Goal: Information Seeking & Learning: Learn about a topic

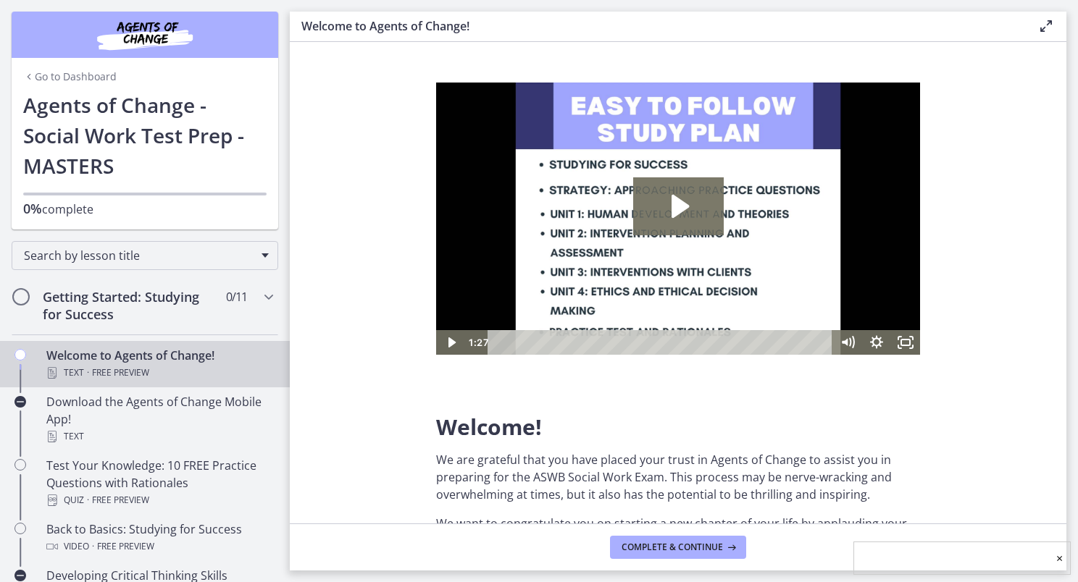
scroll to position [41, 0]
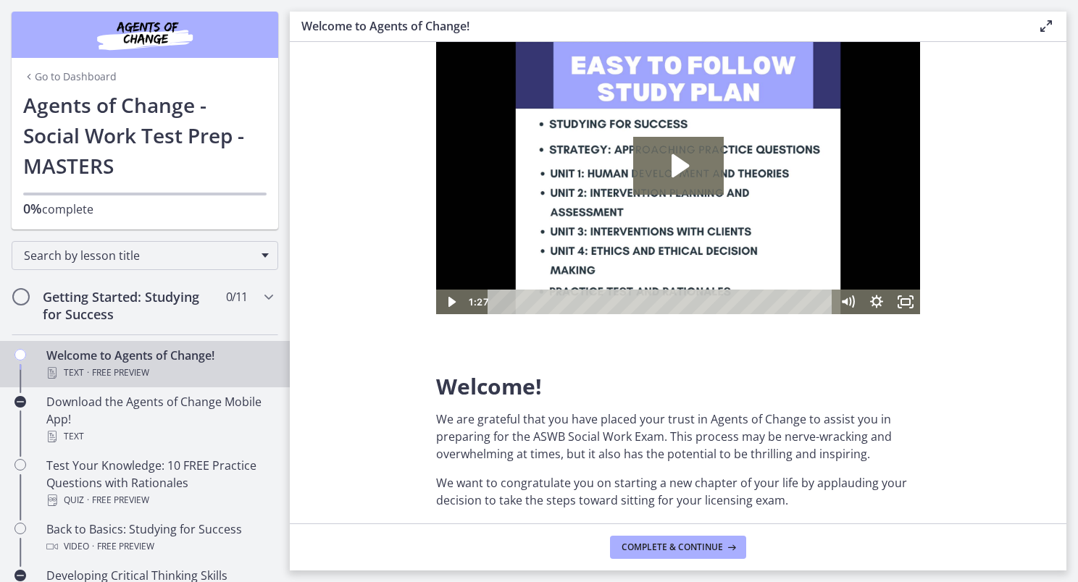
click at [208, 367] on div "Text · Free preview" at bounding box center [159, 372] width 226 height 17
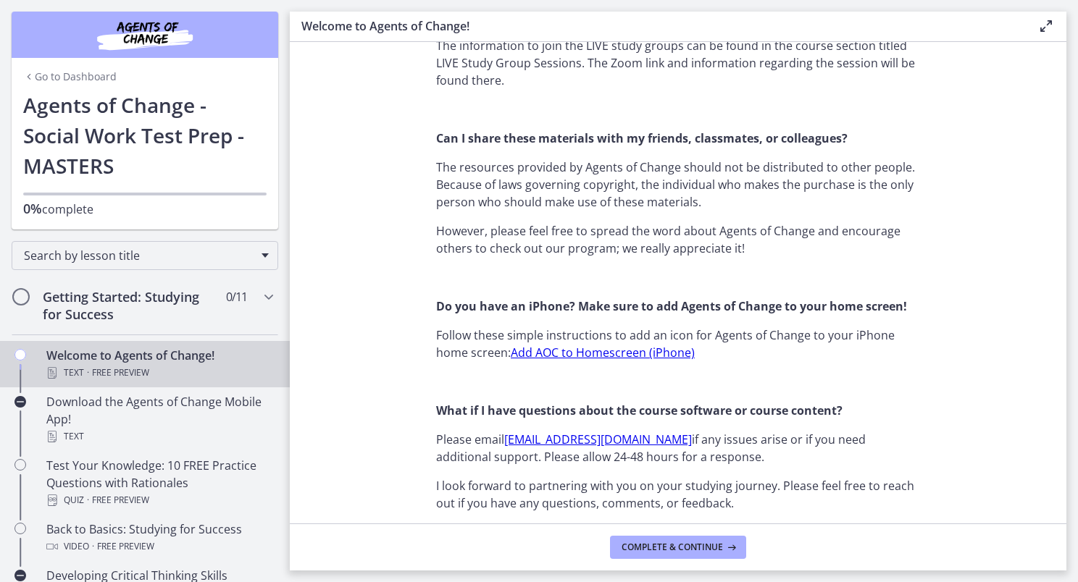
scroll to position [1670, 0]
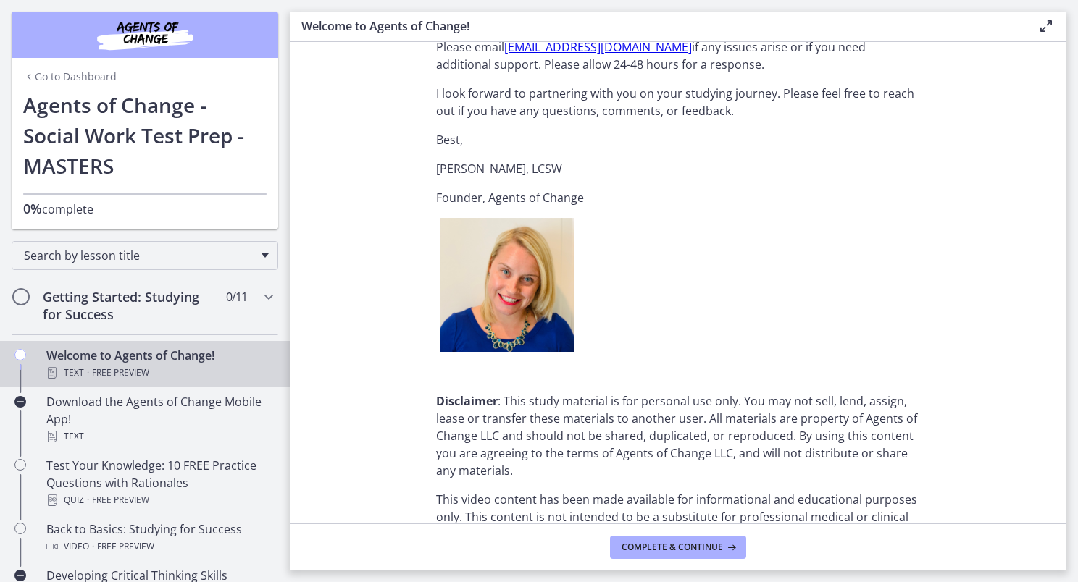
click at [668, 559] on footer "Complete & continue" at bounding box center [678, 547] width 776 height 47
click at [664, 552] on span "Complete & continue" at bounding box center [671, 548] width 101 height 12
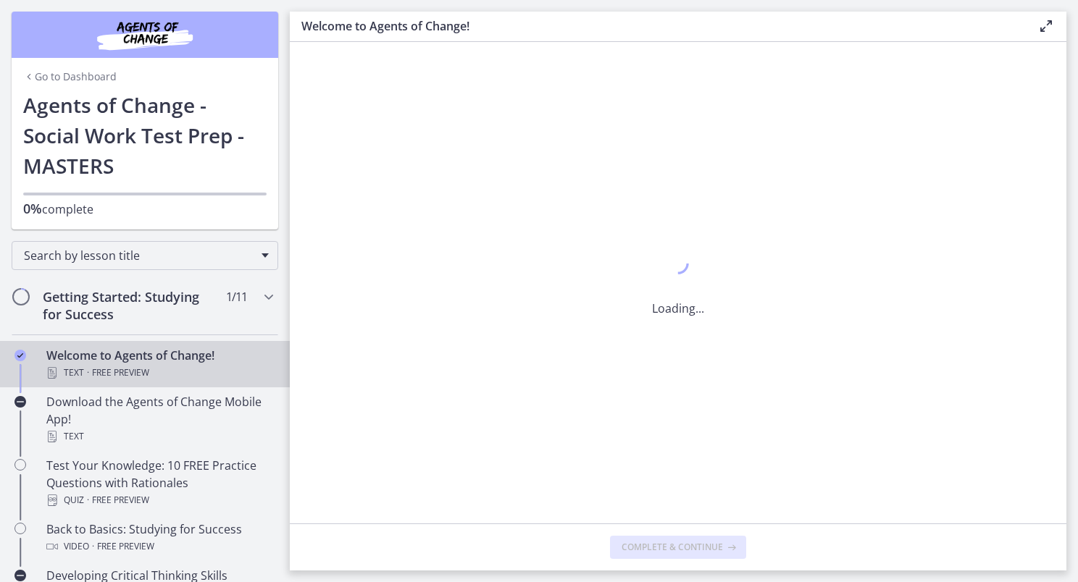
scroll to position [0, 0]
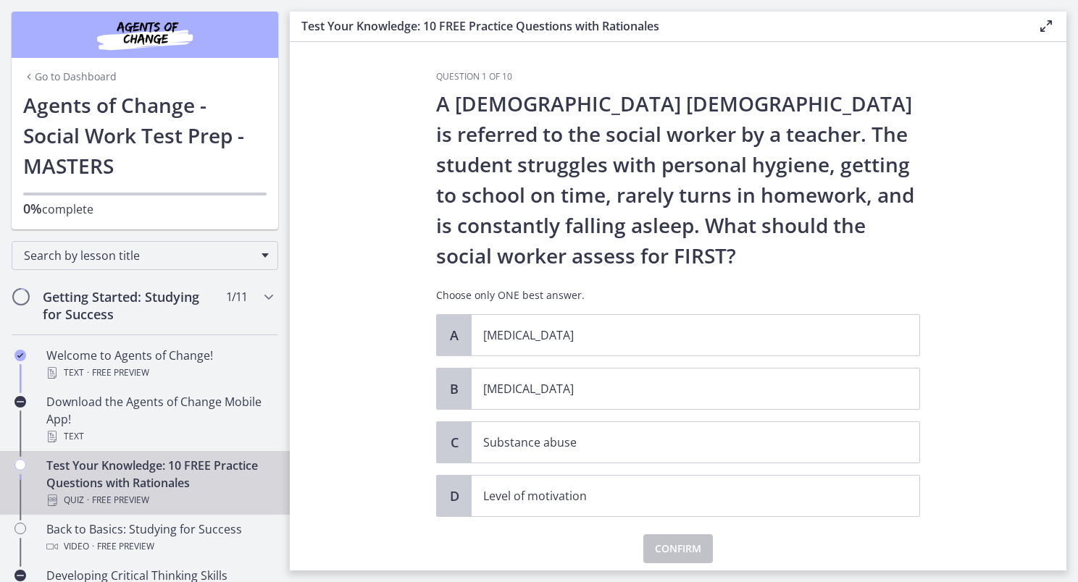
click at [653, 251] on p "A [DEMOGRAPHIC_DATA] [DEMOGRAPHIC_DATA] is referred to the social worker by a t…" at bounding box center [678, 179] width 484 height 183
click at [585, 498] on p "Level of motivation" at bounding box center [680, 495] width 395 height 17
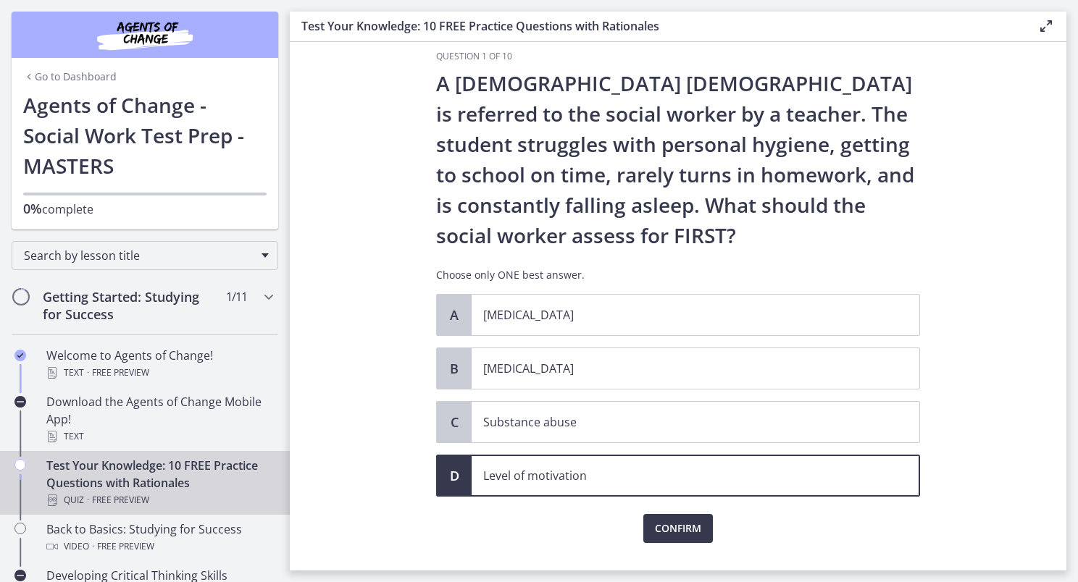
scroll to position [22, 0]
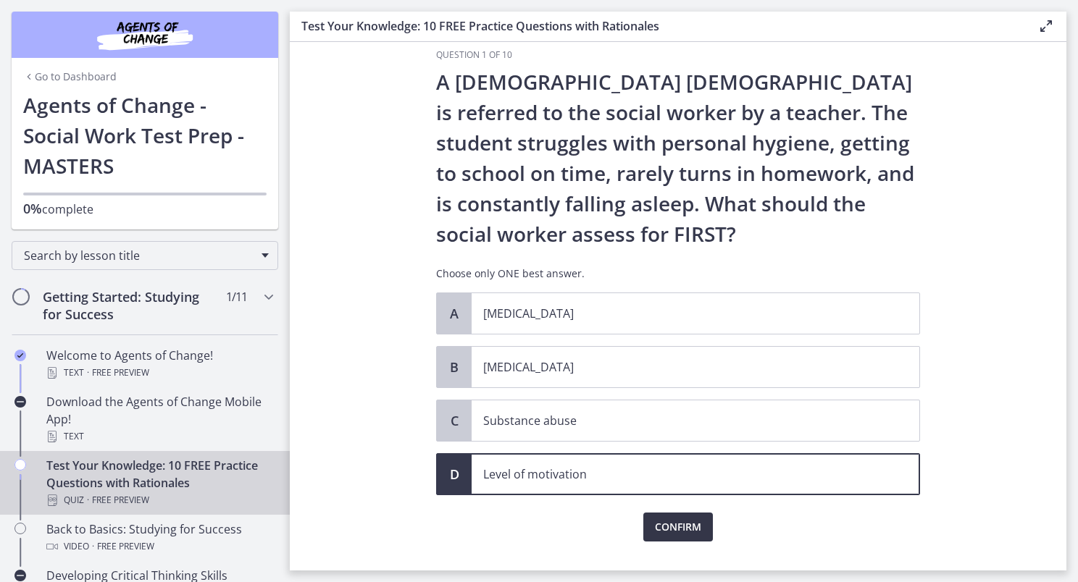
click at [692, 525] on span "Confirm" at bounding box center [678, 527] width 46 height 17
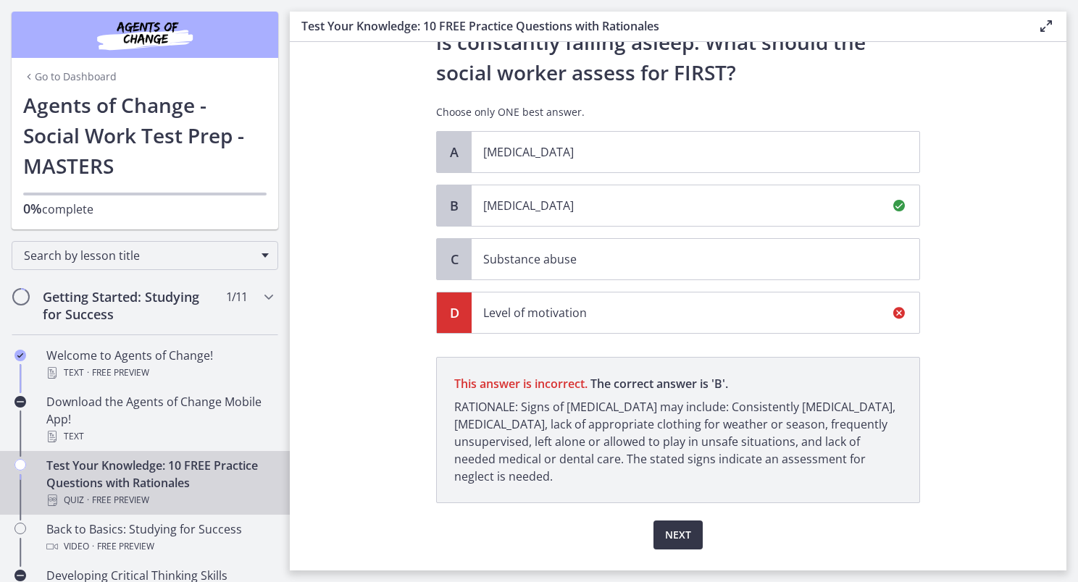
scroll to position [218, 0]
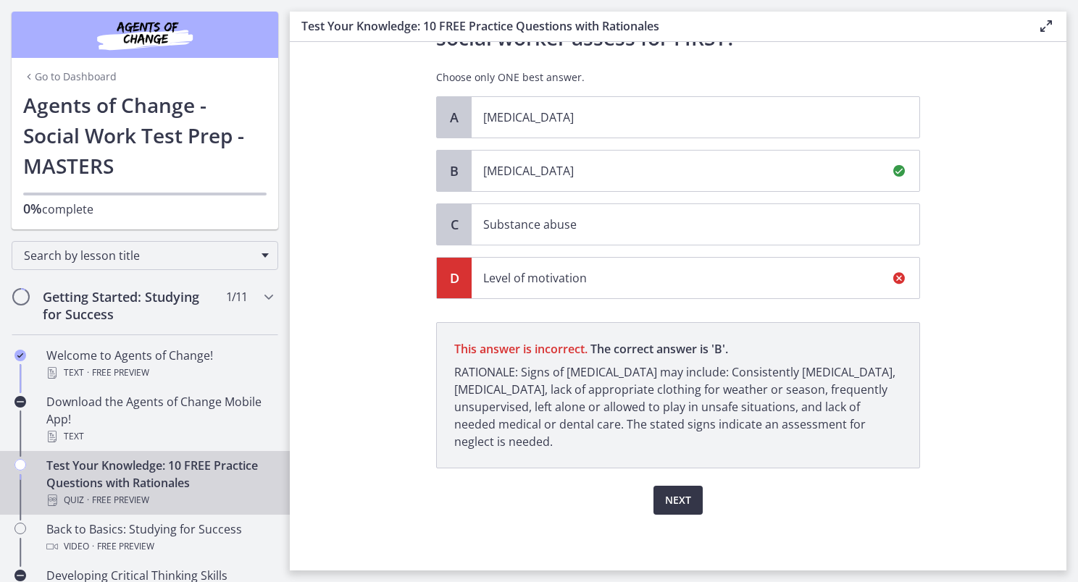
click at [681, 506] on span "Next" at bounding box center [678, 500] width 26 height 17
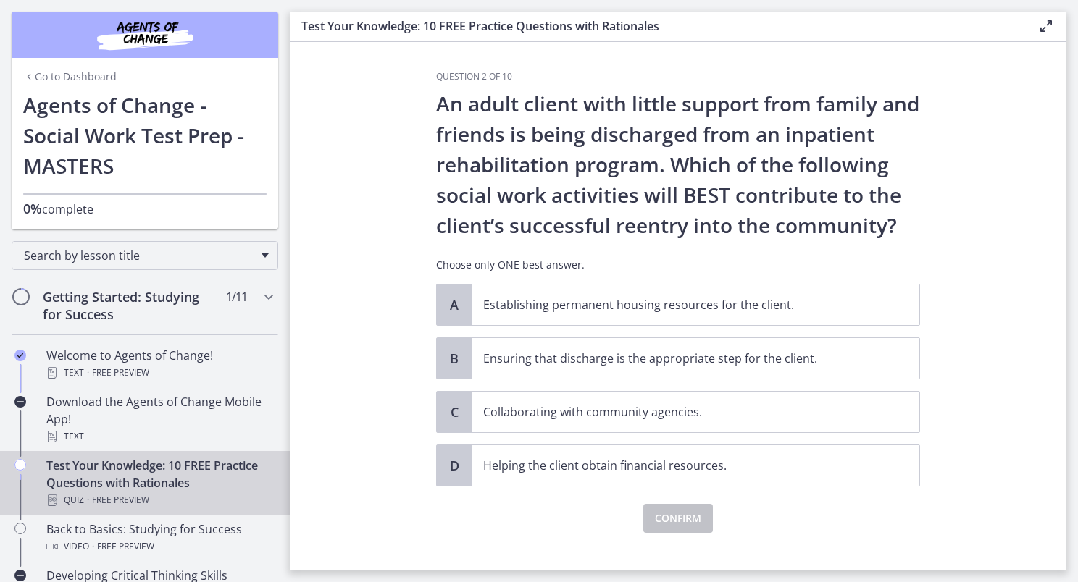
click at [818, 123] on p "An adult client with little support from family and friends is being discharged…" at bounding box center [678, 164] width 484 height 152
click at [700, 366] on p "Ensuring that discharge is the appropriate step for the client." at bounding box center [680, 358] width 395 height 17
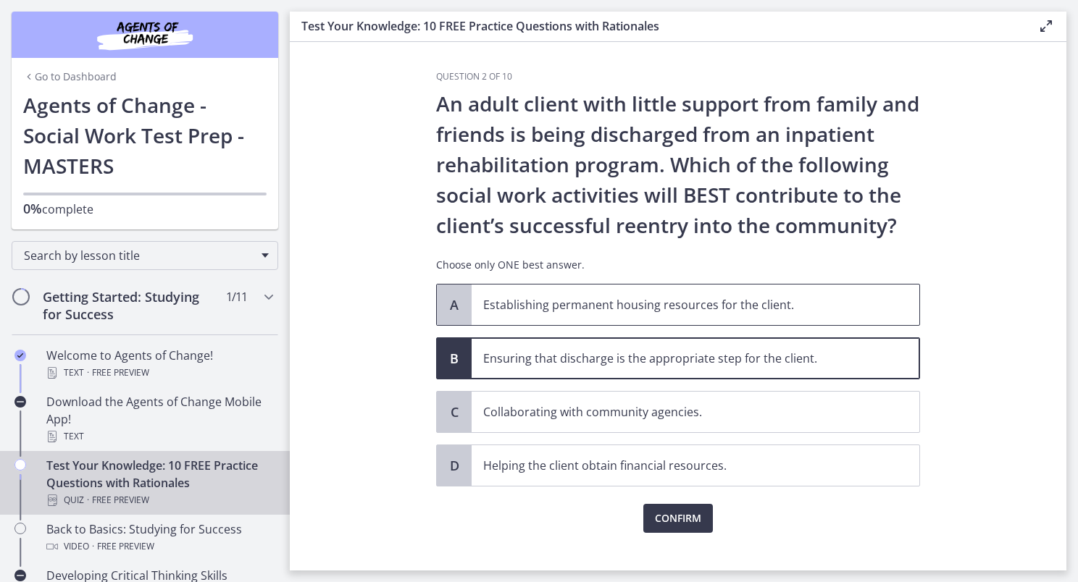
click at [707, 296] on p "Establishing permanent housing resources for the client." at bounding box center [680, 304] width 395 height 17
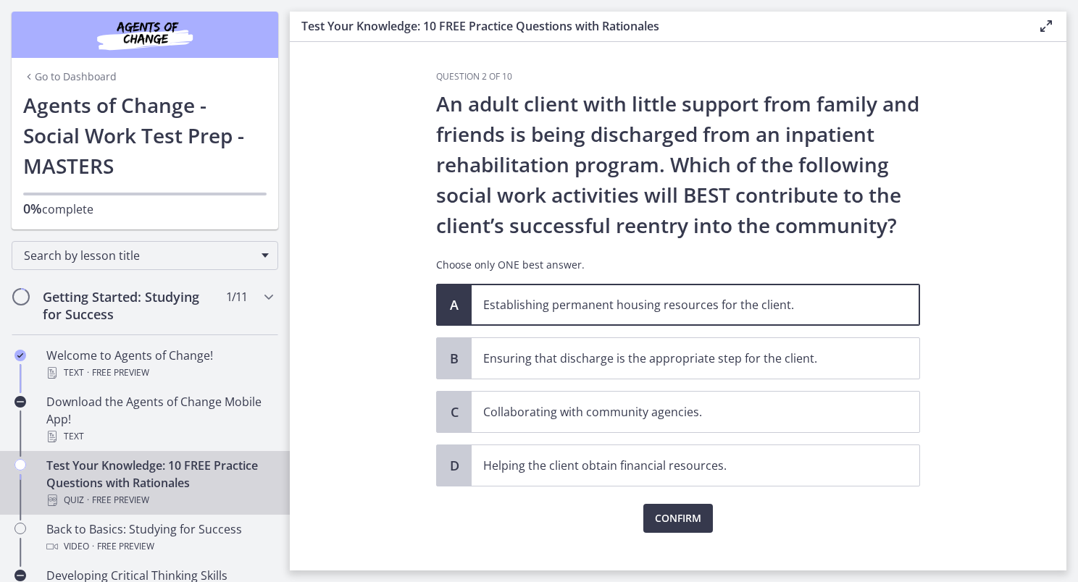
click at [722, 249] on div "An adult client with little support from family and friends is being discharged…" at bounding box center [678, 186] width 484 height 196
click at [680, 527] on button "Confirm" at bounding box center [678, 518] width 70 height 29
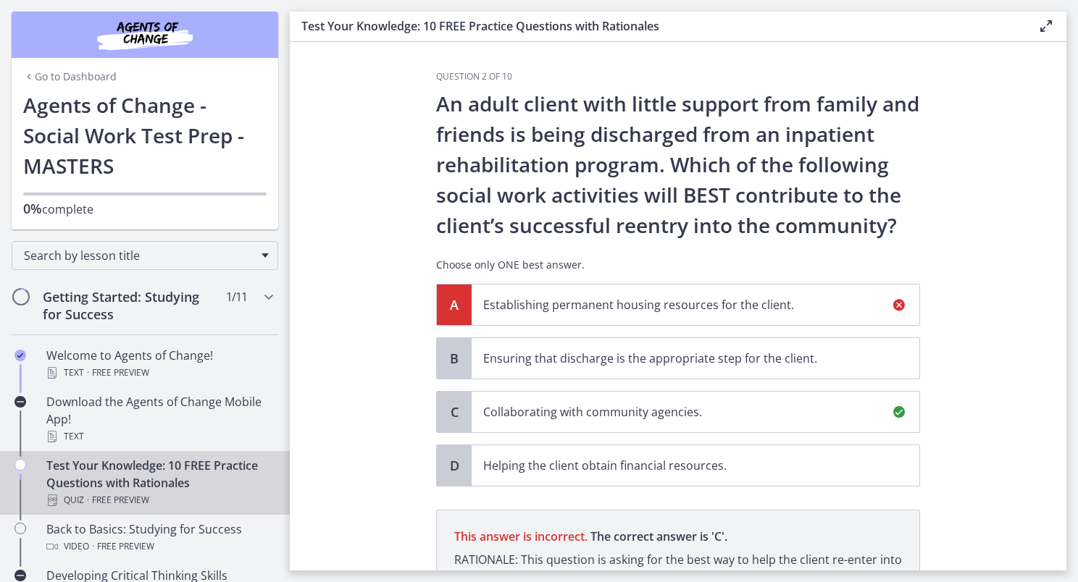
scroll to position [188, 0]
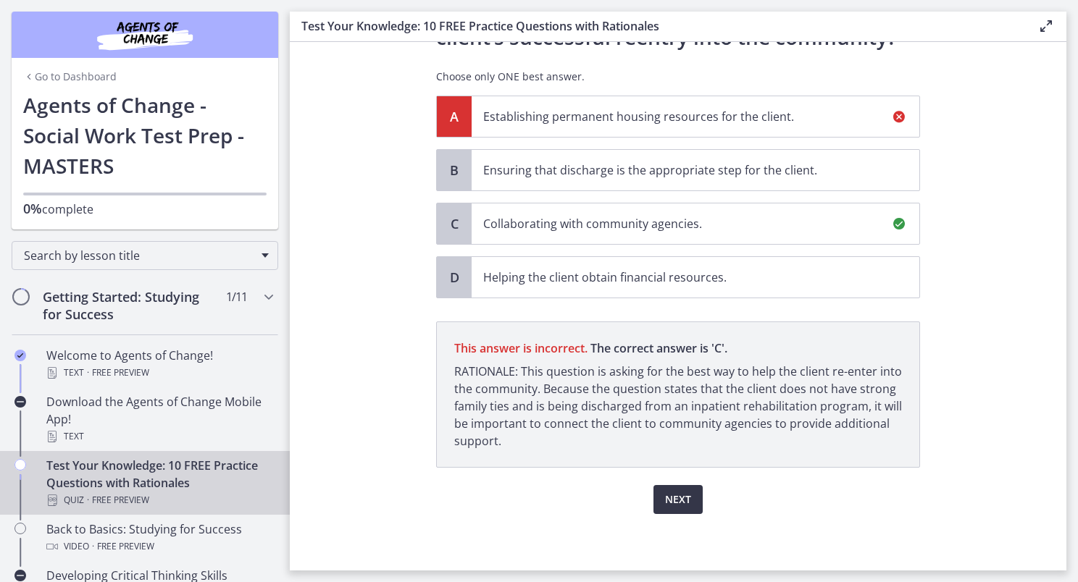
click at [674, 485] on button "Next" at bounding box center [677, 499] width 49 height 29
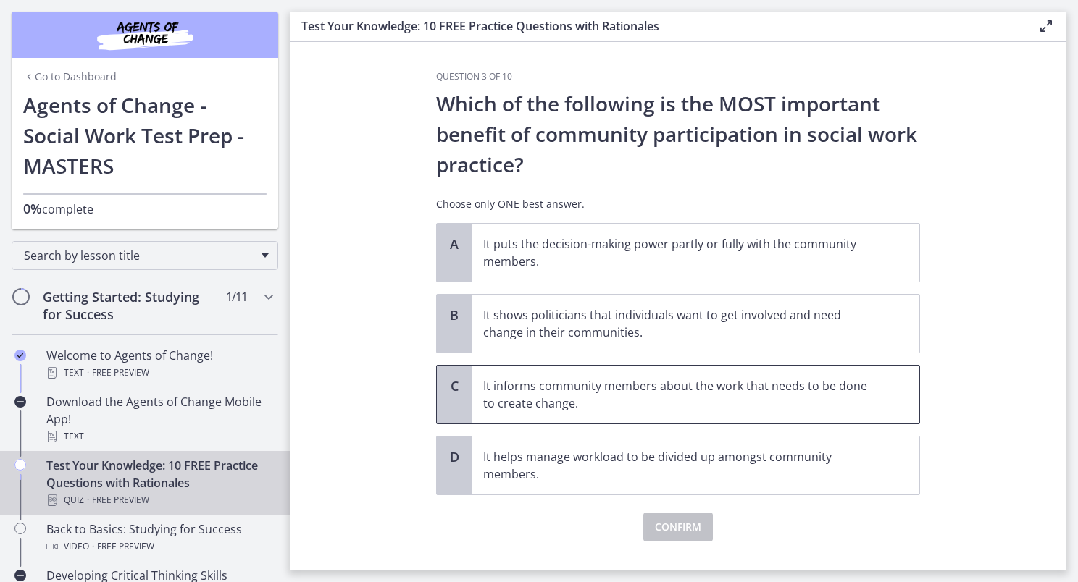
click at [689, 396] on p "It informs community members about the work that needs to be done to create cha…" at bounding box center [680, 394] width 395 height 35
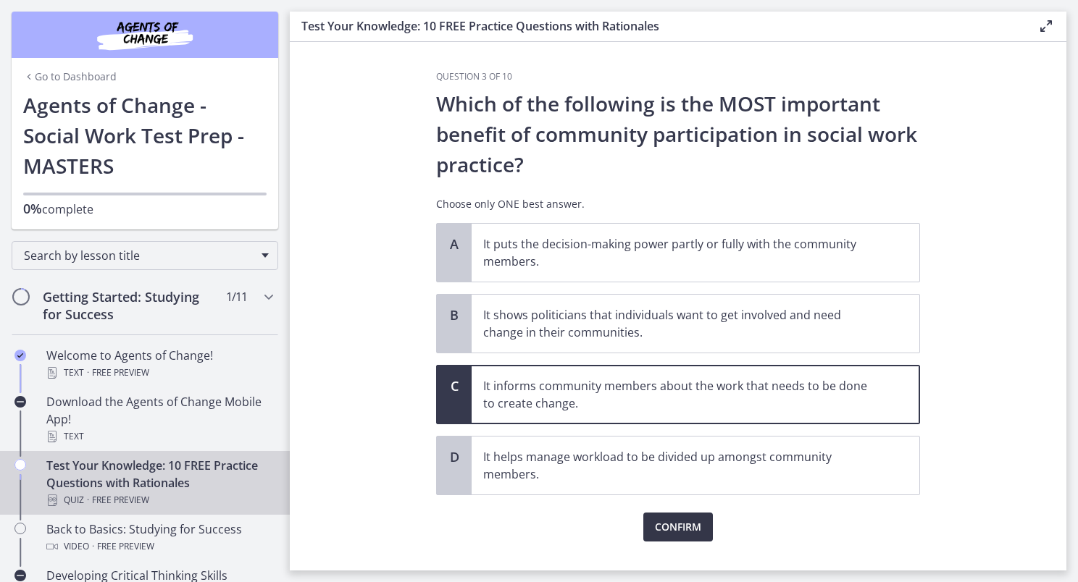
click at [677, 527] on span "Confirm" at bounding box center [678, 527] width 46 height 17
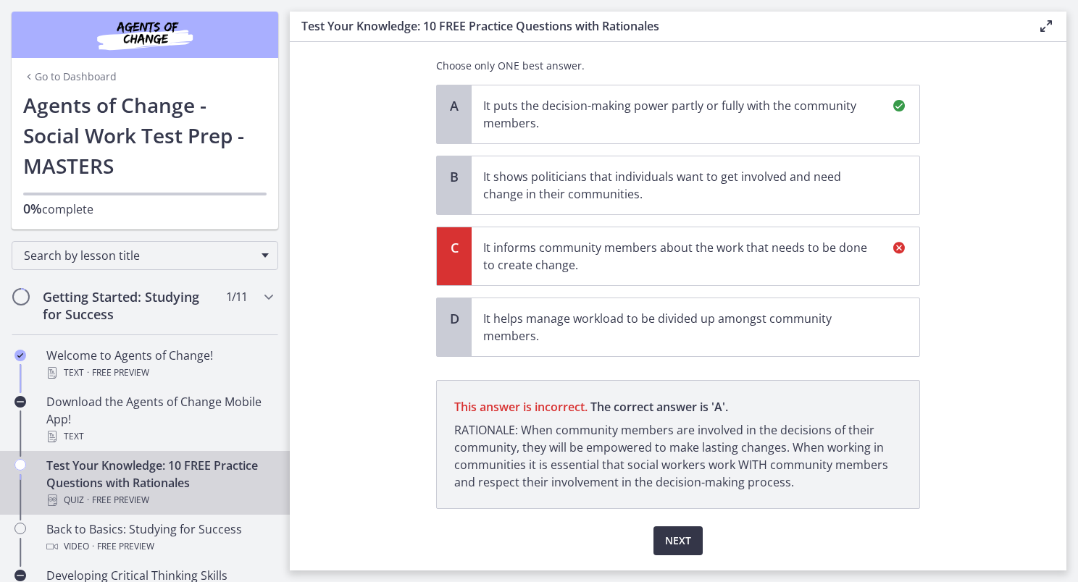
scroll to position [180, 0]
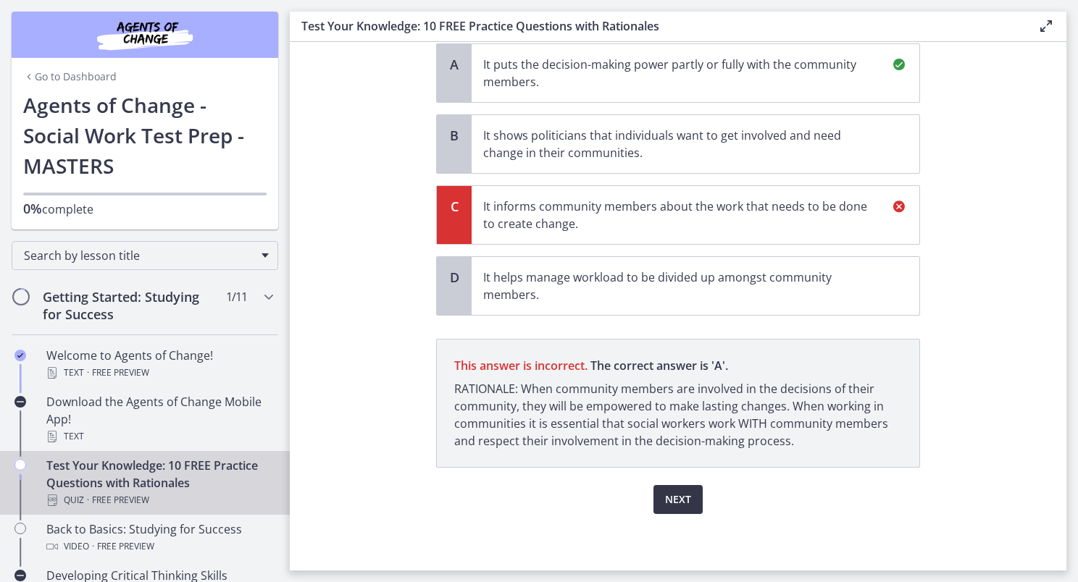
click at [679, 502] on span "Next" at bounding box center [678, 499] width 26 height 17
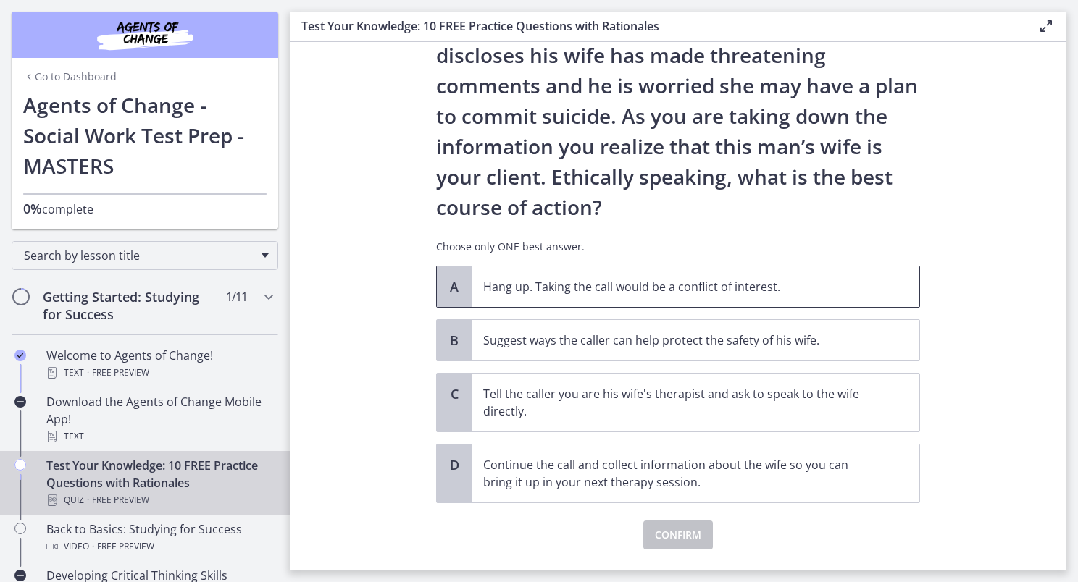
scroll to position [110, 0]
click at [747, 336] on p "Suggest ways the caller can help protect the safety of his wife." at bounding box center [680, 339] width 395 height 17
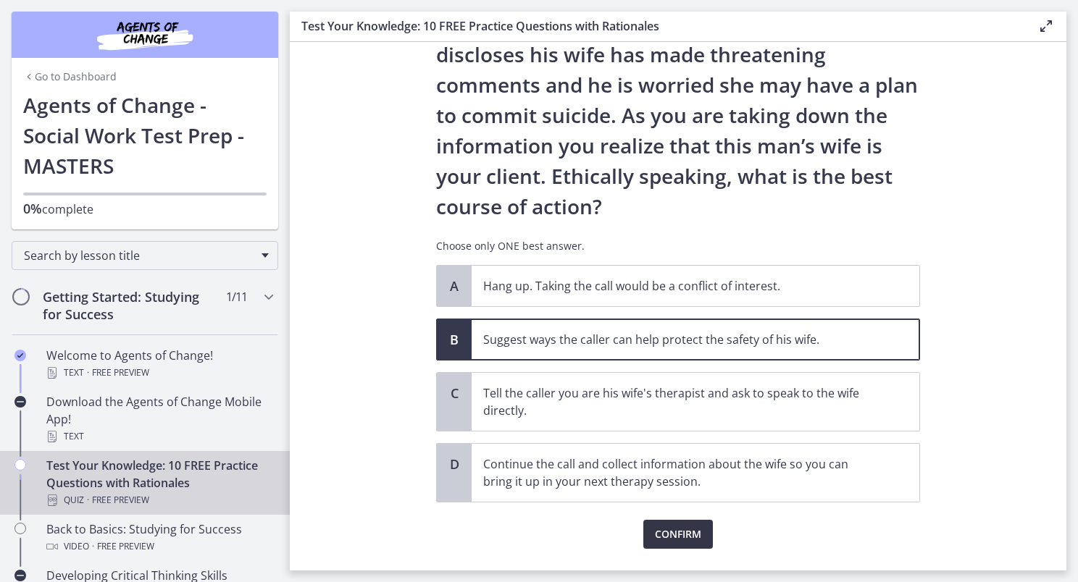
click at [672, 533] on span "Confirm" at bounding box center [678, 534] width 46 height 17
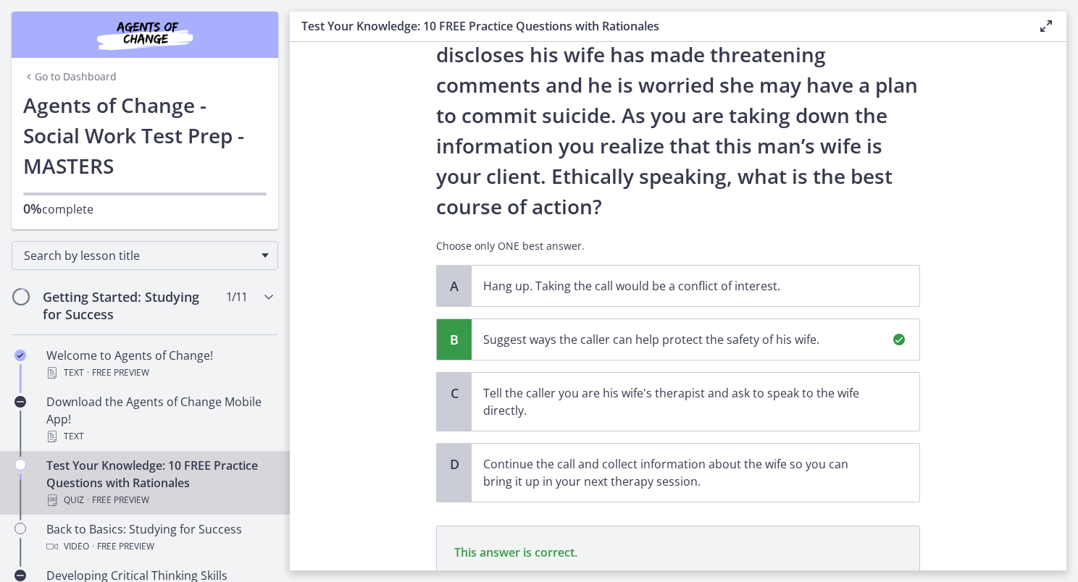
scroll to position [279, 0]
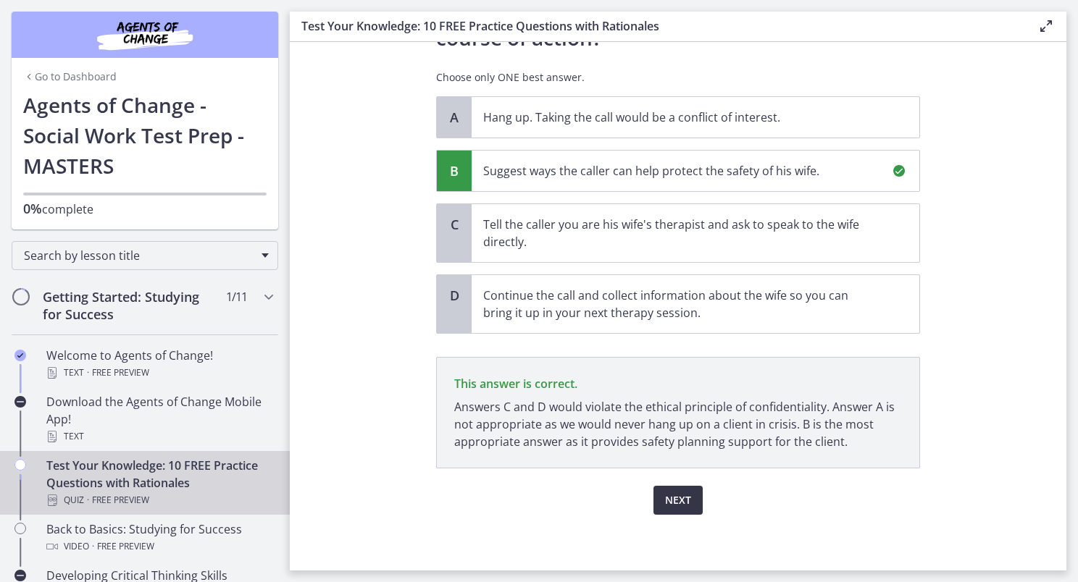
click at [665, 495] on span "Next" at bounding box center [678, 500] width 26 height 17
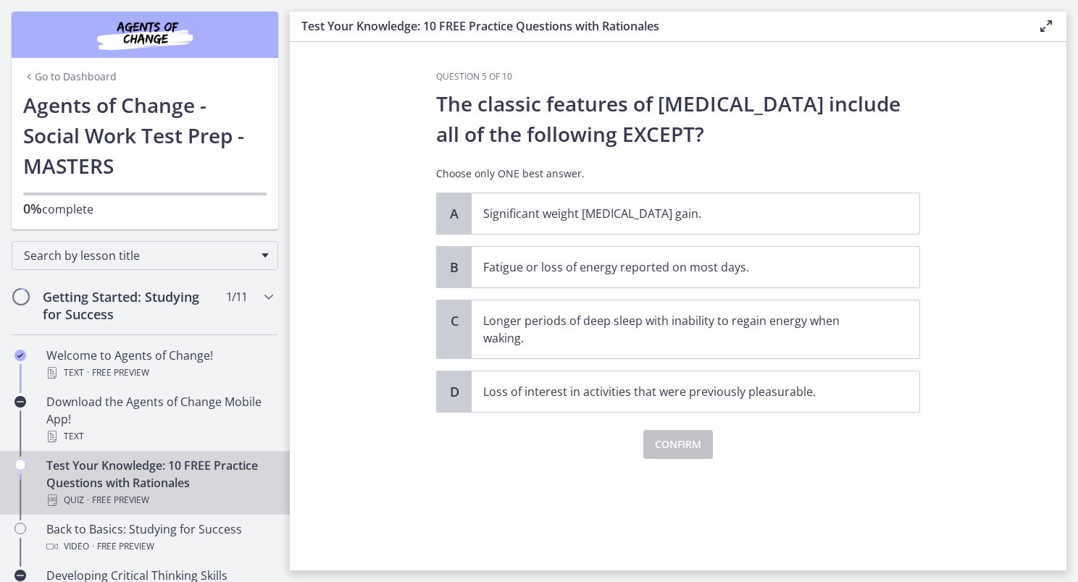
scroll to position [0, 0]
click at [681, 228] on span "Significant weight [MEDICAL_DATA] gain." at bounding box center [696, 213] width 448 height 41
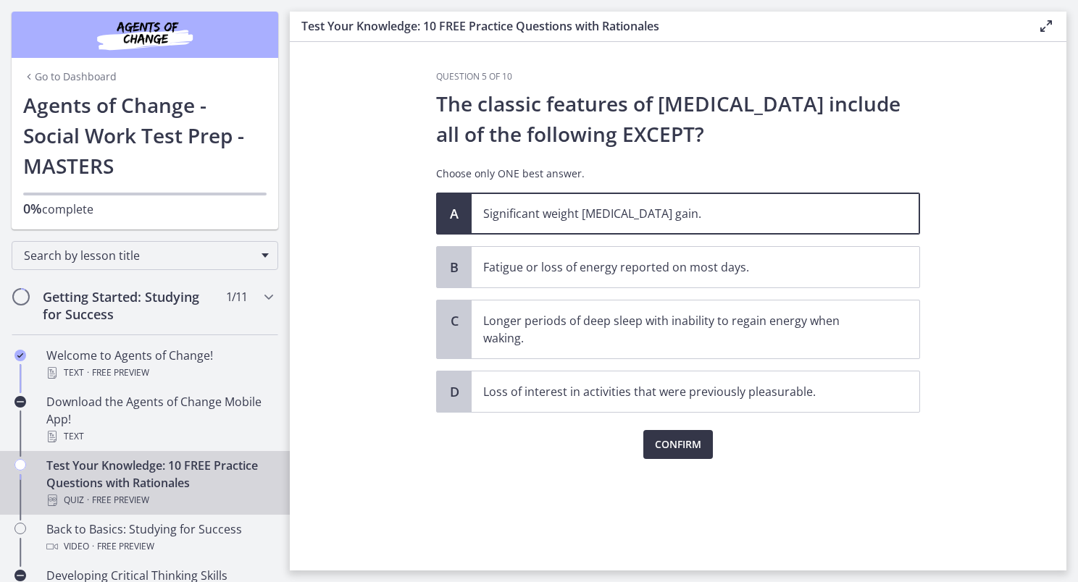
click at [672, 451] on span "Confirm" at bounding box center [678, 444] width 46 height 17
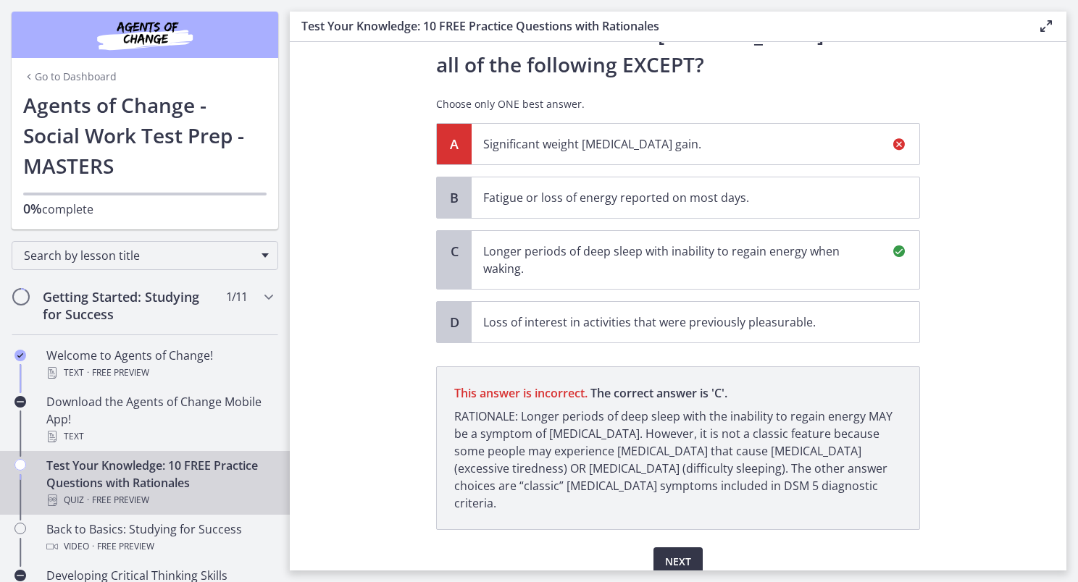
scroll to position [114, 0]
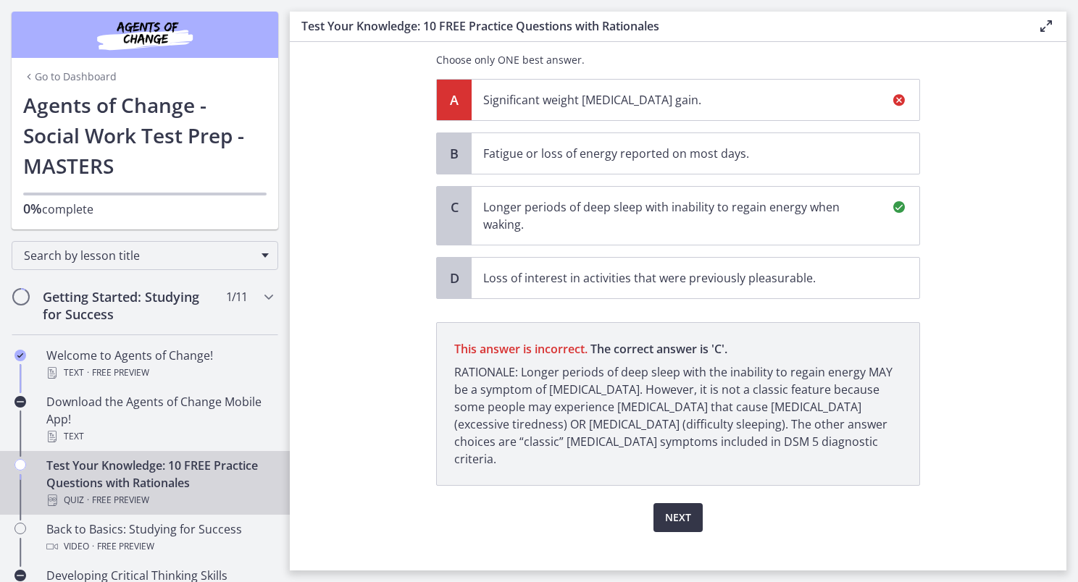
click at [665, 509] on span "Next" at bounding box center [678, 517] width 26 height 17
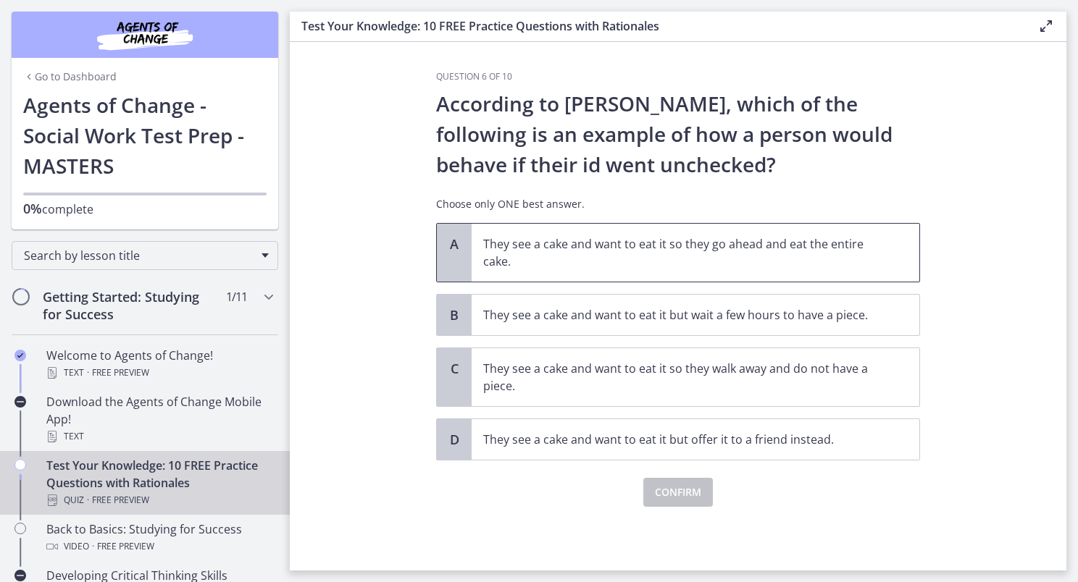
click at [724, 259] on p "They see a cake and want to eat it so they go ahead and eat the entire cake." at bounding box center [680, 252] width 395 height 35
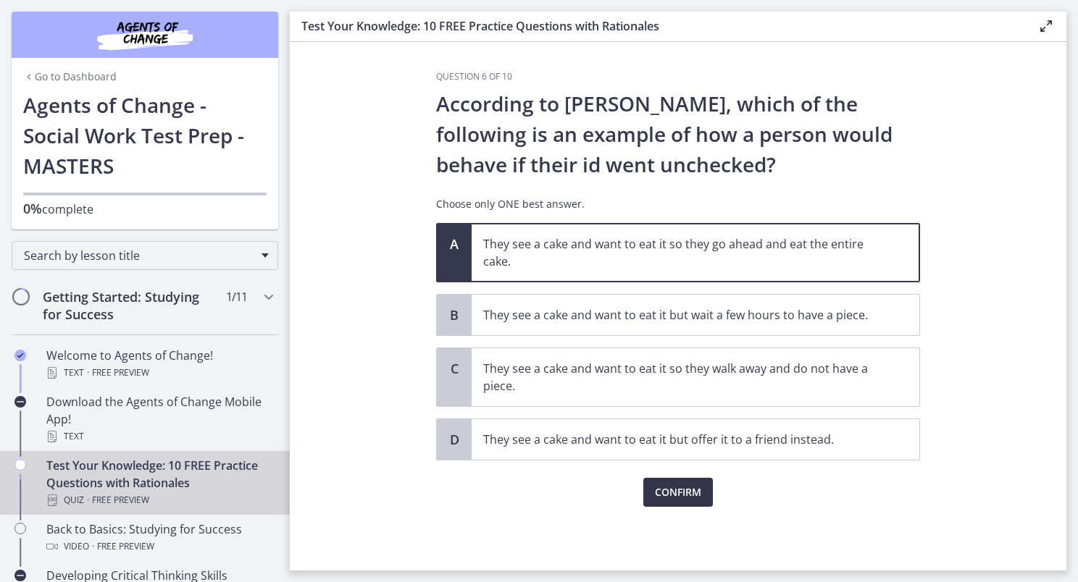
click at [701, 490] on button "Confirm" at bounding box center [678, 492] width 70 height 29
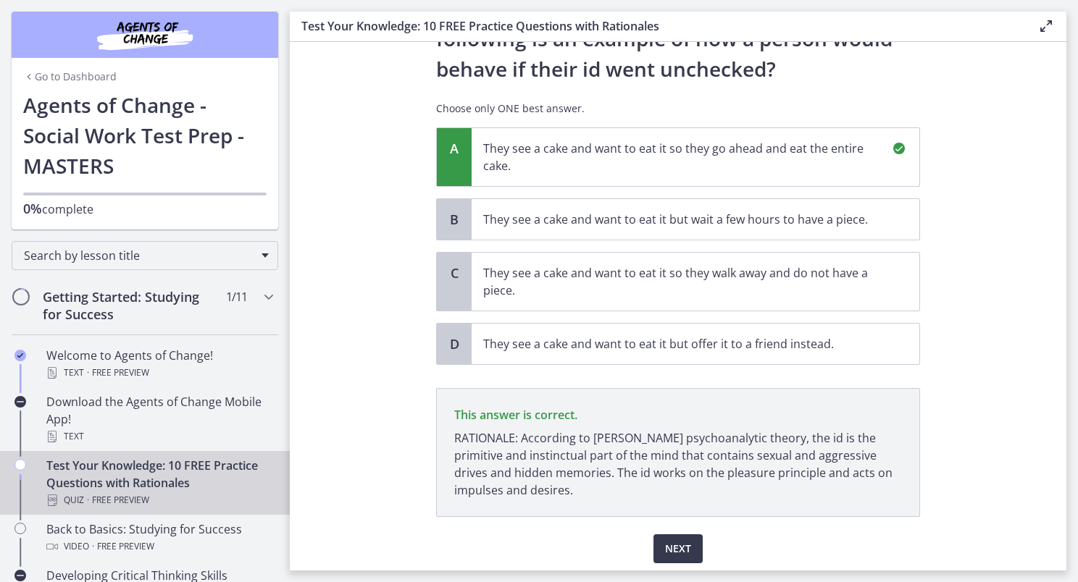
scroll to position [145, 0]
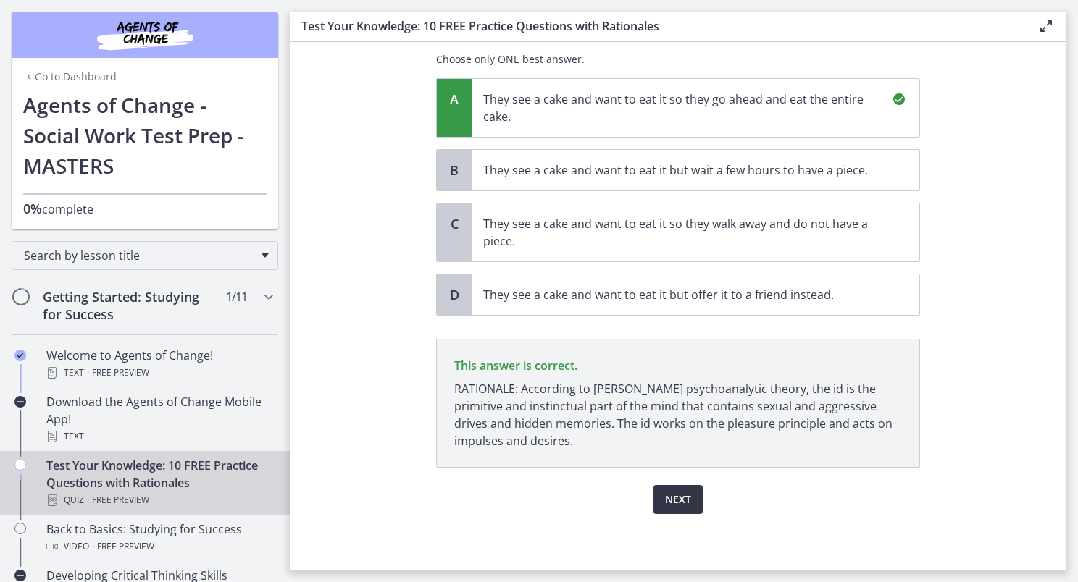
click at [665, 503] on span "Next" at bounding box center [678, 499] width 26 height 17
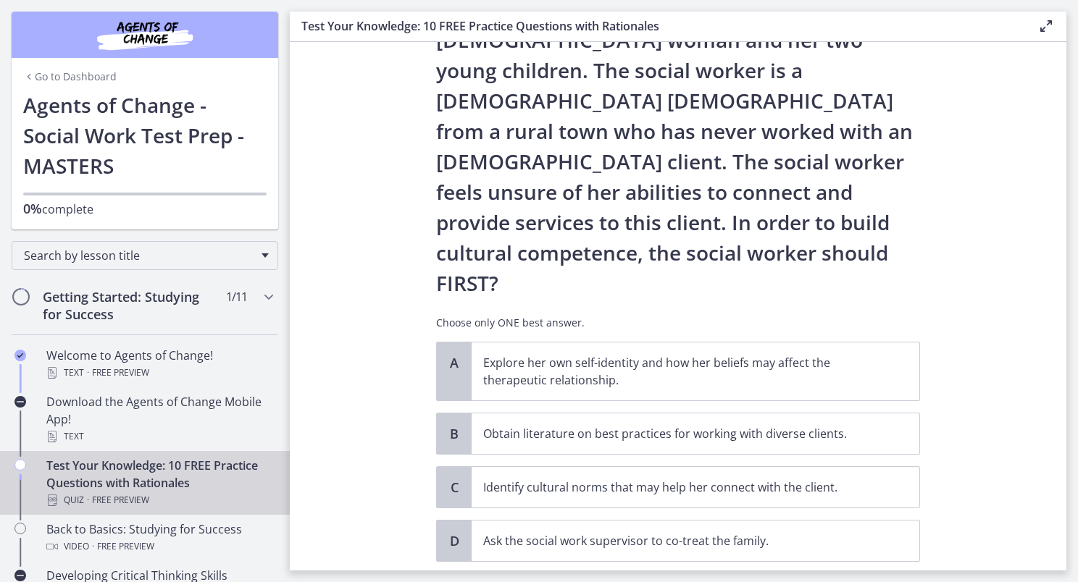
scroll to position [136, 0]
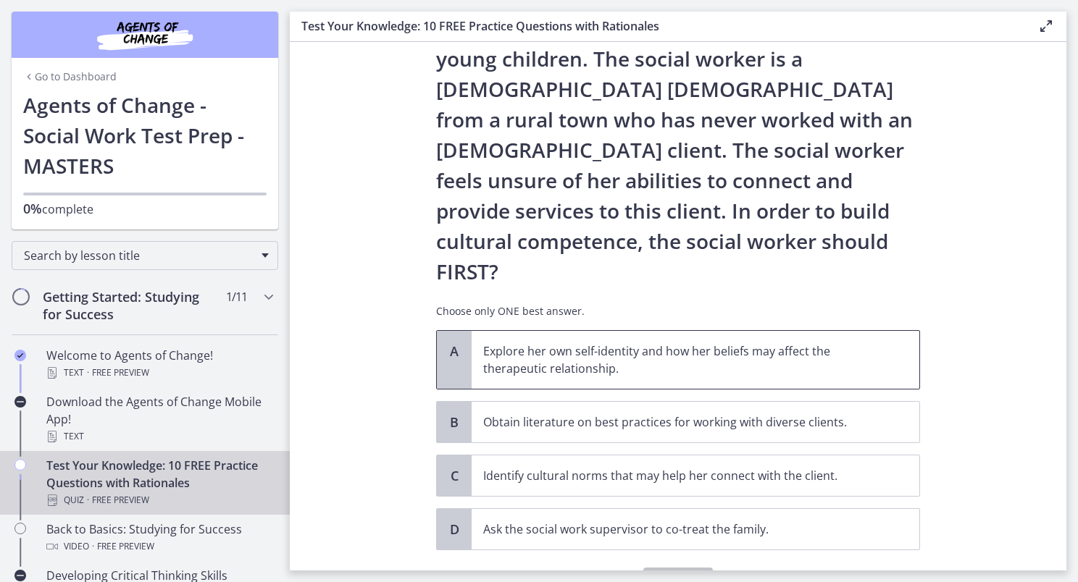
click at [739, 343] on p "Explore her own self-identity and how her beliefs may affect the therapeutic re…" at bounding box center [680, 360] width 395 height 35
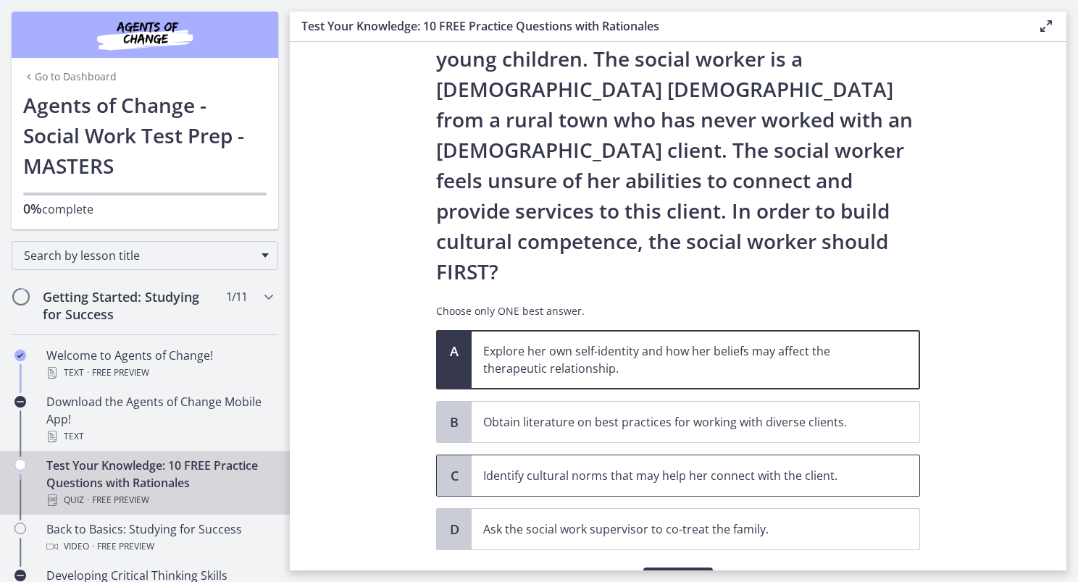
click at [661, 456] on span "Identify cultural norms that may help her connect with the client." at bounding box center [696, 476] width 448 height 41
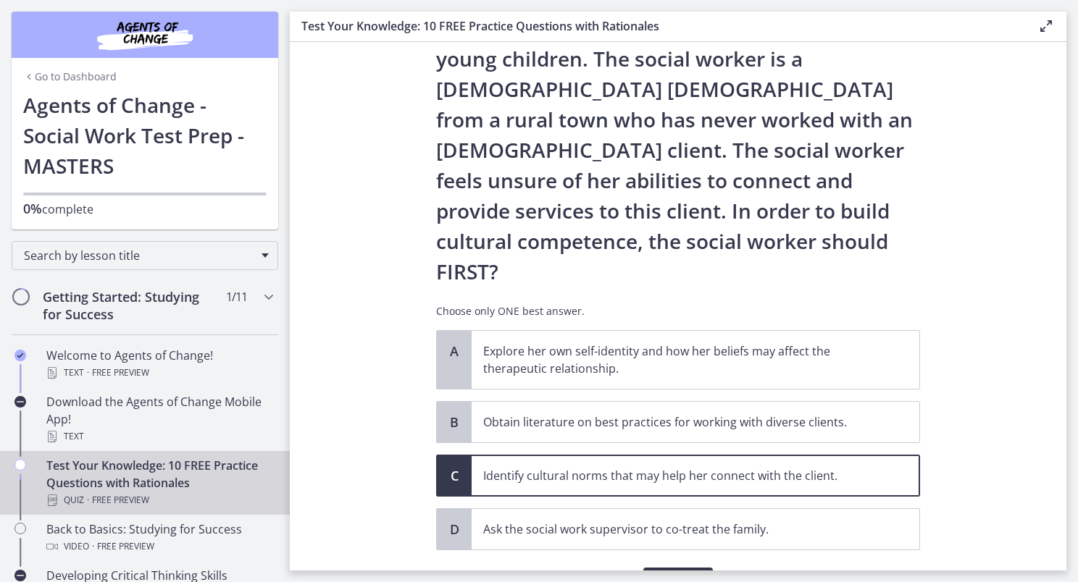
click at [674, 574] on span "Confirm" at bounding box center [678, 582] width 46 height 17
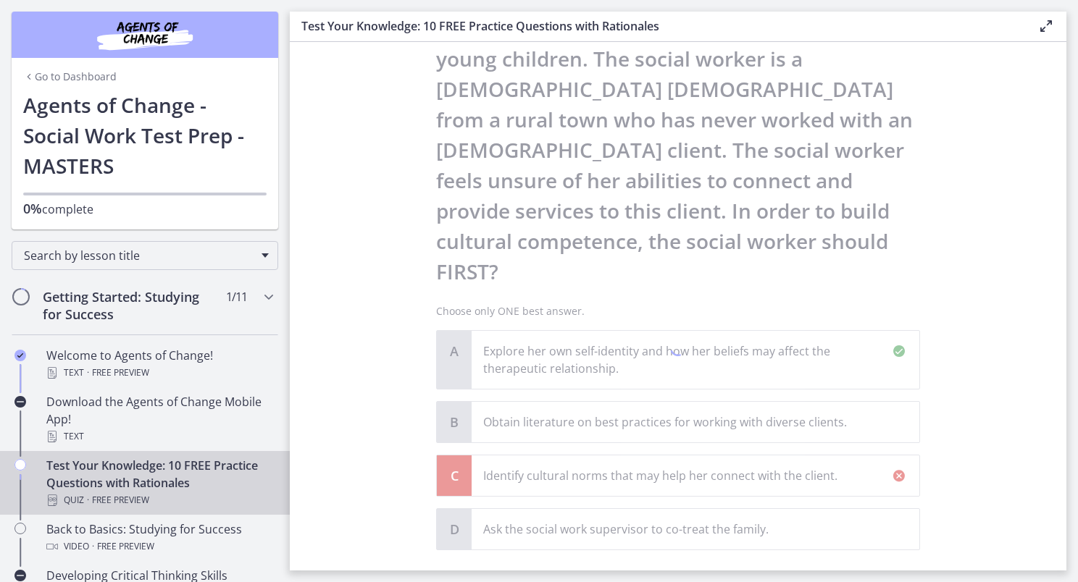
scroll to position [327, 0]
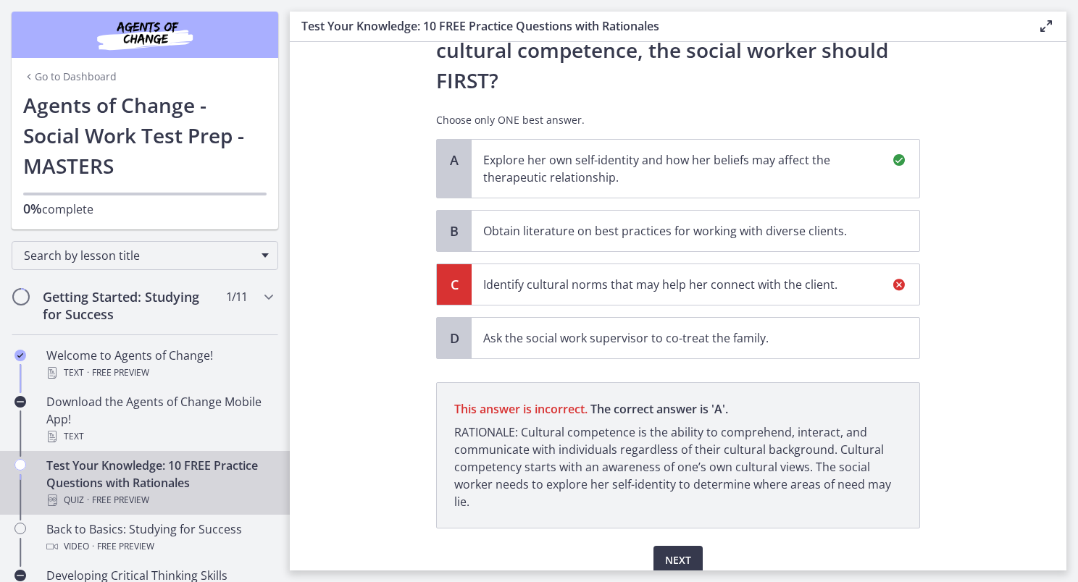
click at [675, 151] on p "Explore her own self-identity and how her beliefs may affect the therapeutic re…" at bounding box center [680, 168] width 395 height 35
click at [690, 546] on button "Next" at bounding box center [677, 560] width 49 height 29
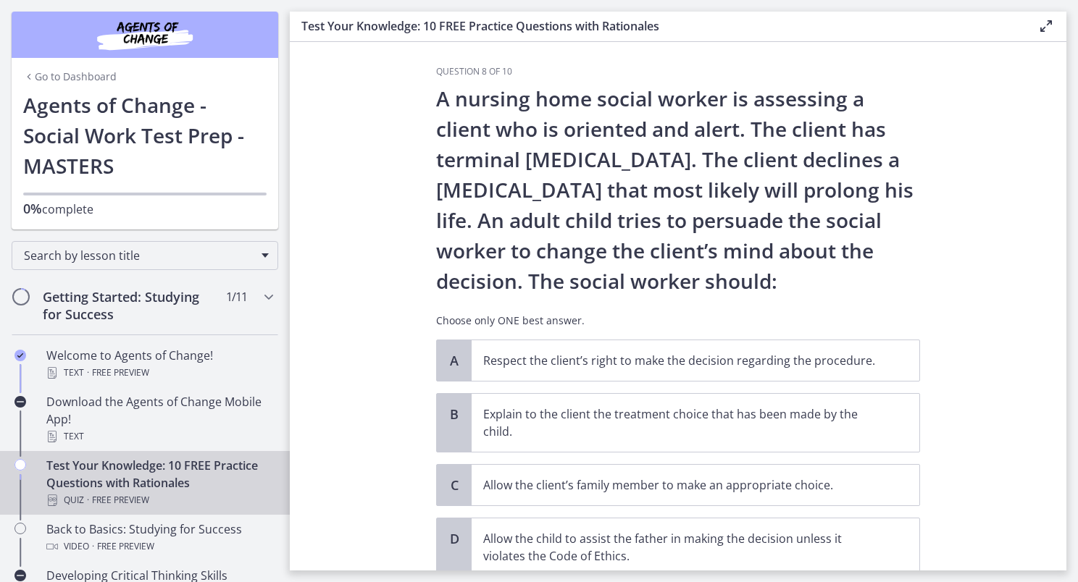
scroll to position [6, 0]
click at [727, 292] on p "A nursing home social worker is assessing a client who is oriented and alert. T…" at bounding box center [678, 189] width 484 height 213
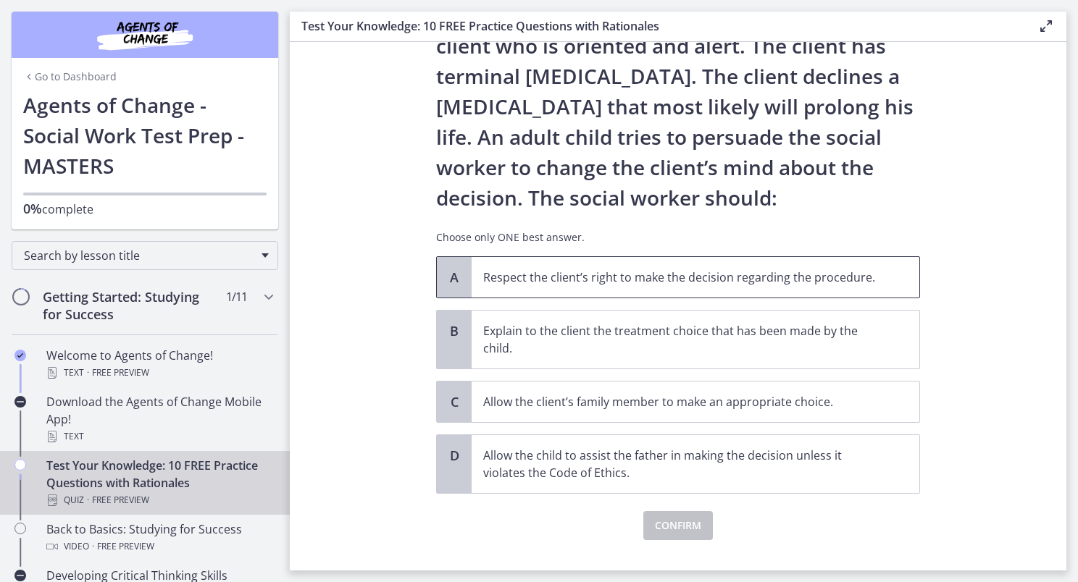
scroll to position [89, 0]
click at [637, 345] on p "Explain to the client the treatment choice that has been made by the child." at bounding box center [680, 339] width 395 height 35
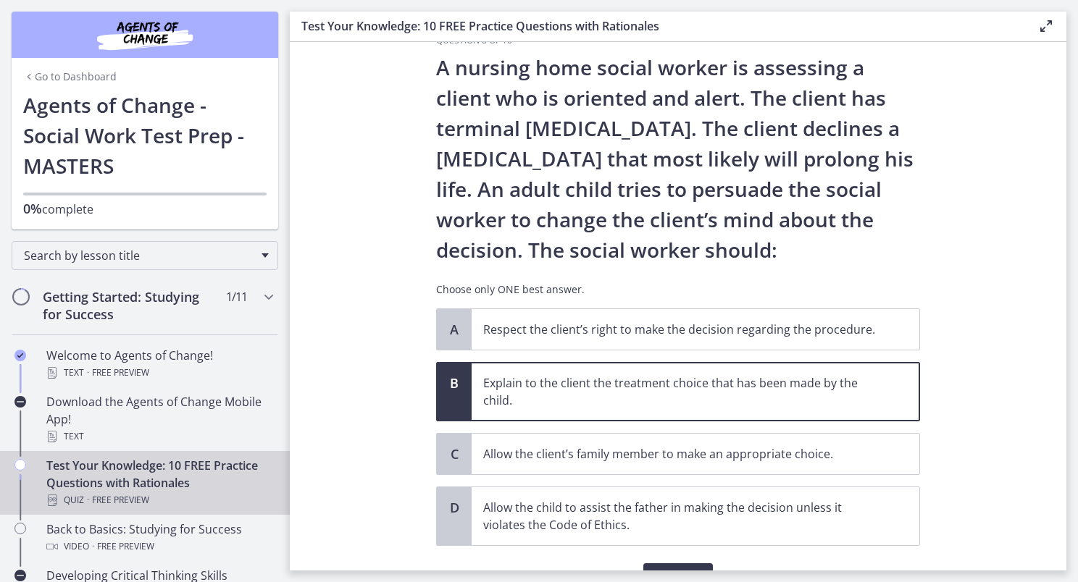
scroll to position [37, 0]
click at [887, 452] on span "Allow the client’s family member to make an appropriate choice." at bounding box center [696, 453] width 448 height 41
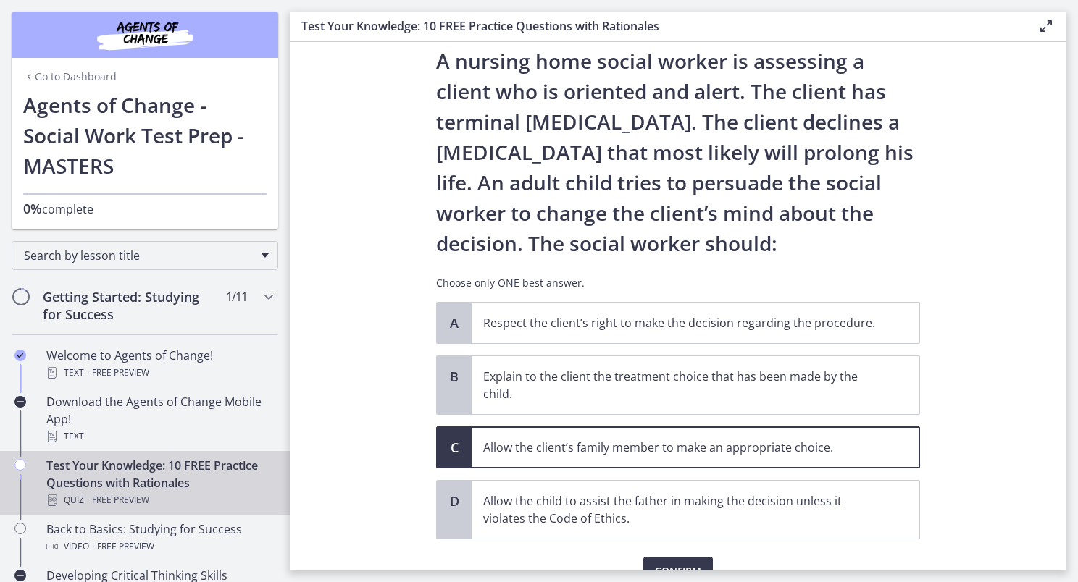
scroll to position [41, 0]
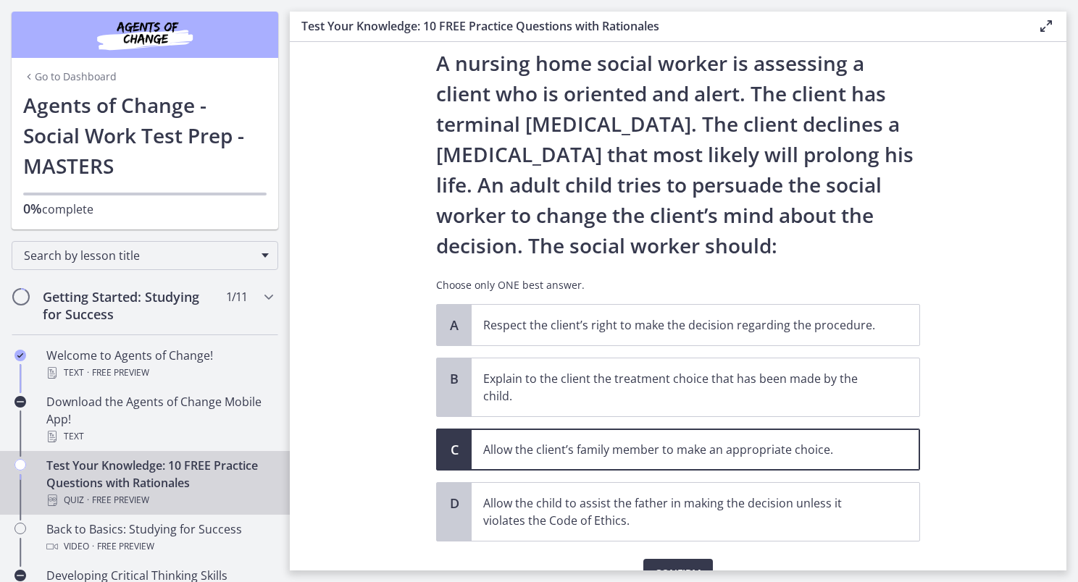
click at [945, 200] on section "Question 8 of 10 A nursing home social worker is assessing a client who is orie…" at bounding box center [678, 306] width 776 height 529
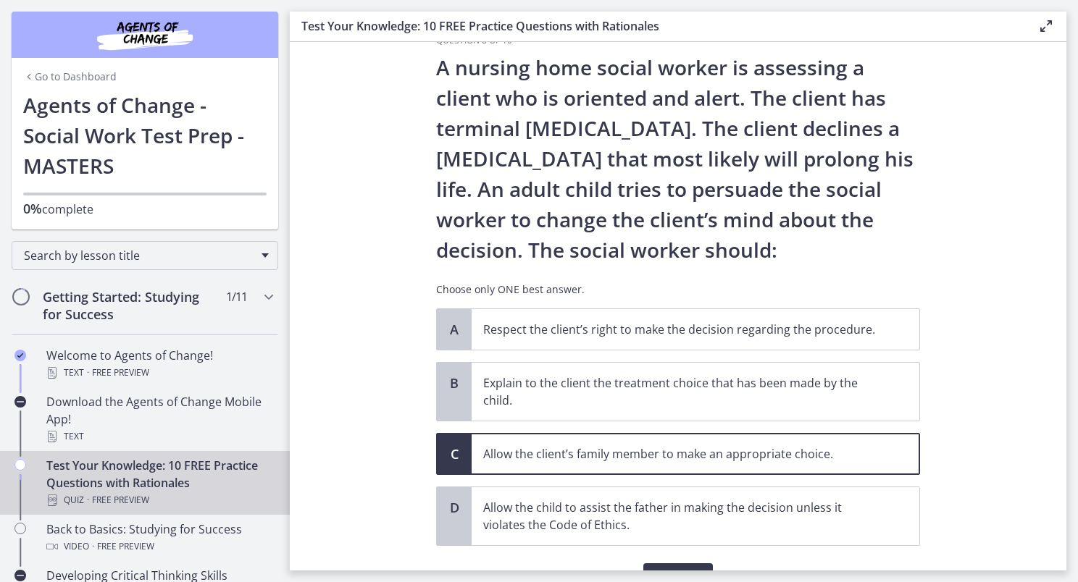
scroll to position [35, 0]
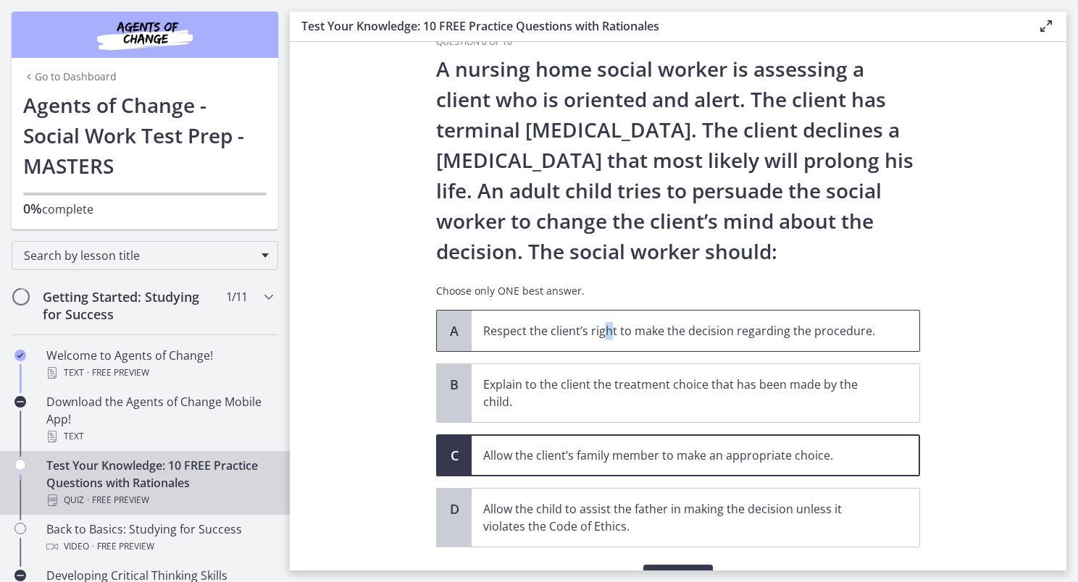
drag, startPoint x: 705, startPoint y: 340, endPoint x: 600, endPoint y: 336, distance: 104.4
click at [600, 336] on p "Respect the client’s right to make the decision regarding the procedure." at bounding box center [680, 330] width 395 height 17
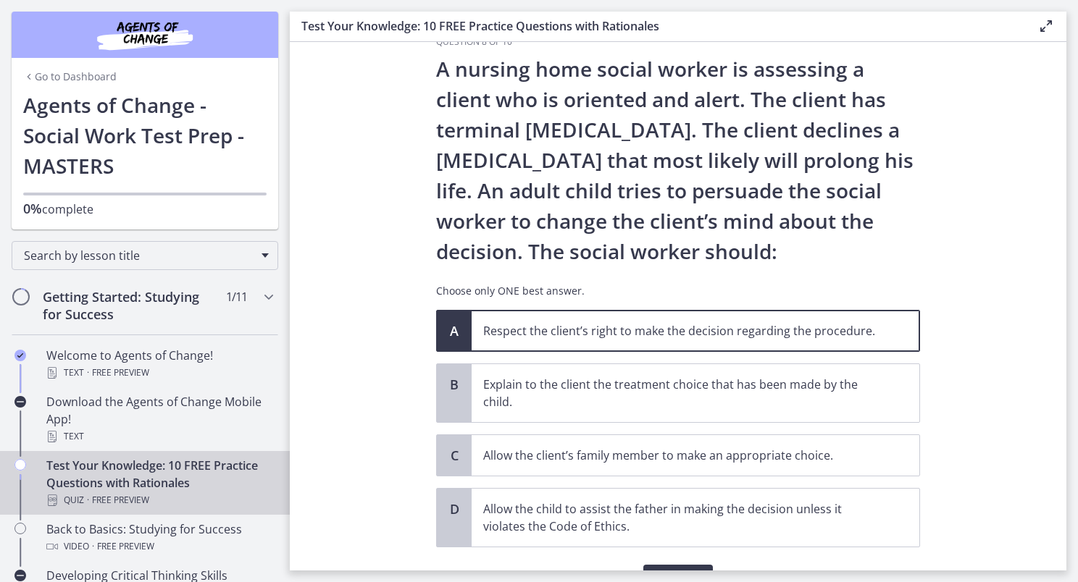
drag, startPoint x: 600, startPoint y: 336, endPoint x: 515, endPoint y: 335, distance: 85.5
click at [515, 335] on p "Respect the client’s right to make the decision regarding the procedure." at bounding box center [680, 330] width 395 height 17
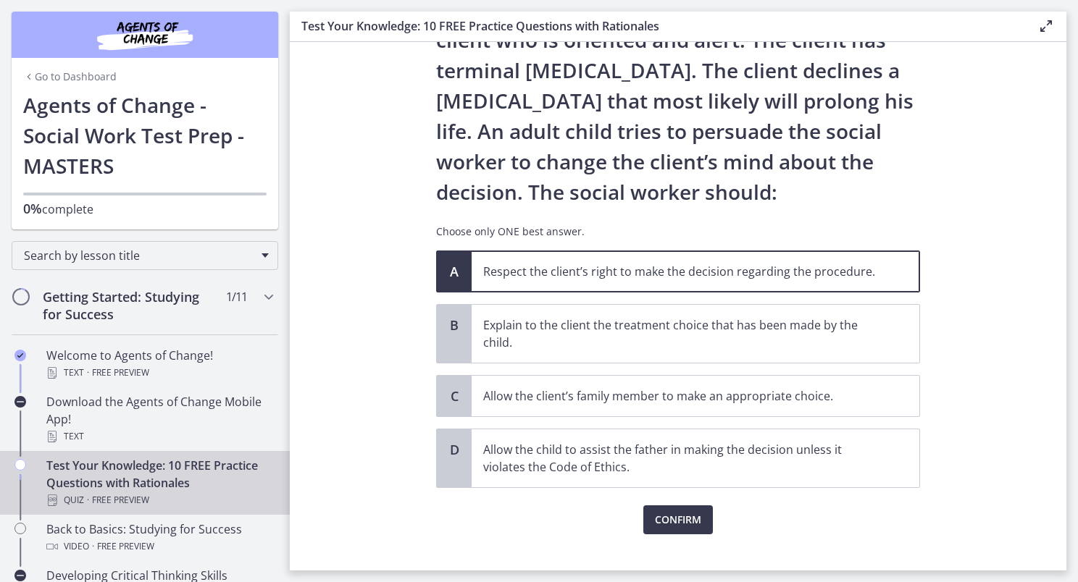
scroll to position [95, 0]
click at [656, 524] on span "Confirm" at bounding box center [678, 519] width 46 height 17
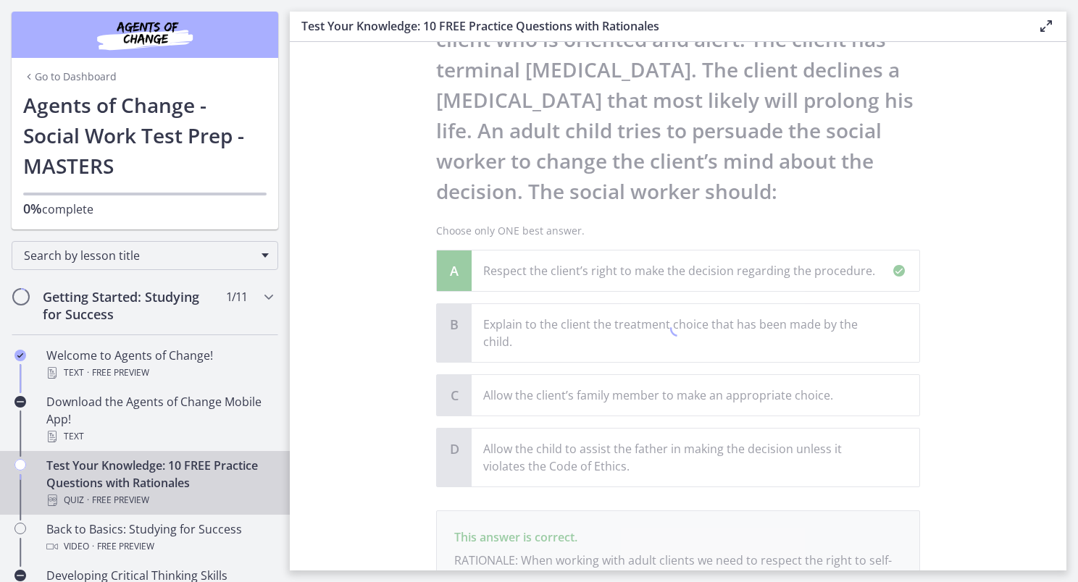
scroll to position [267, 0]
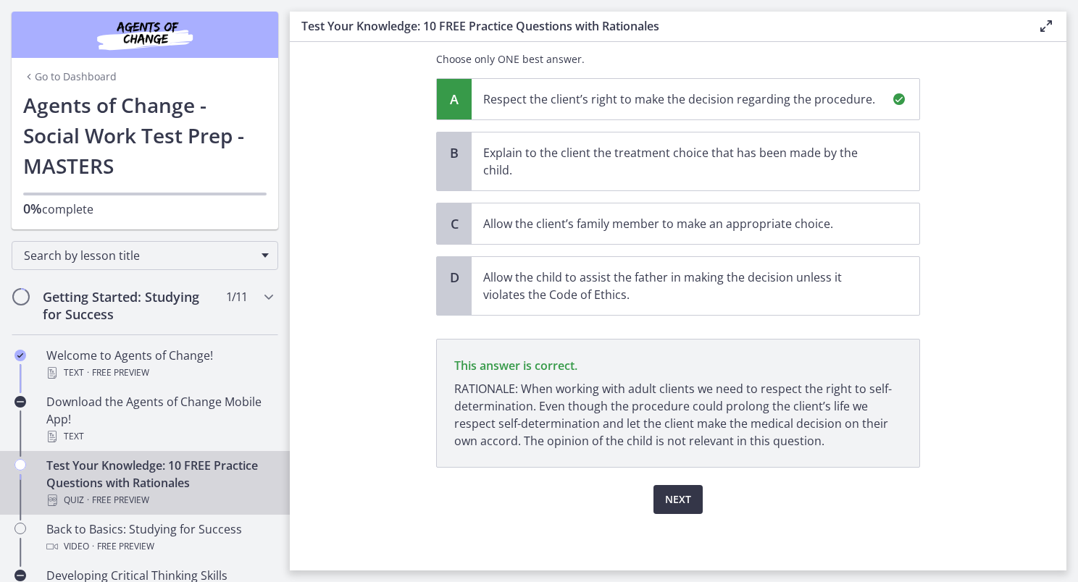
click at [666, 487] on button "Next" at bounding box center [677, 499] width 49 height 29
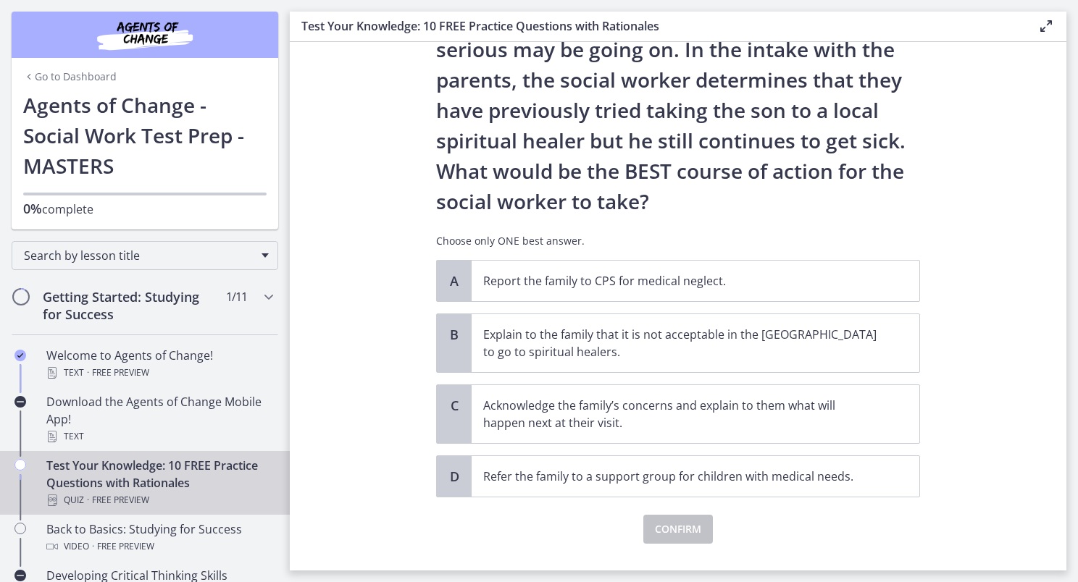
scroll to position [206, 0]
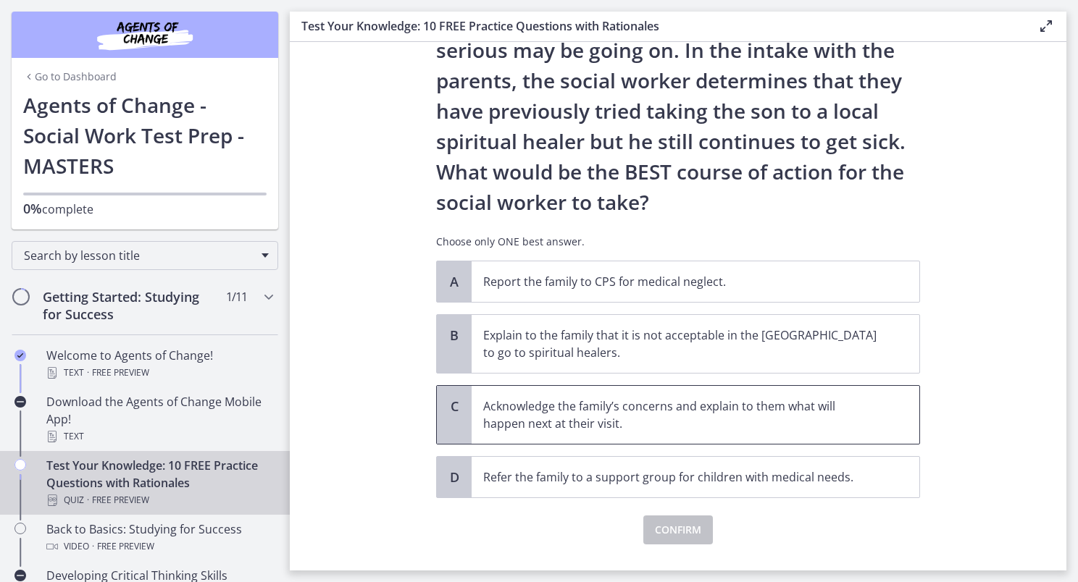
click at [803, 414] on p "Acknowledge the family’s concerns and explain to them what will happen next at …" at bounding box center [680, 415] width 395 height 35
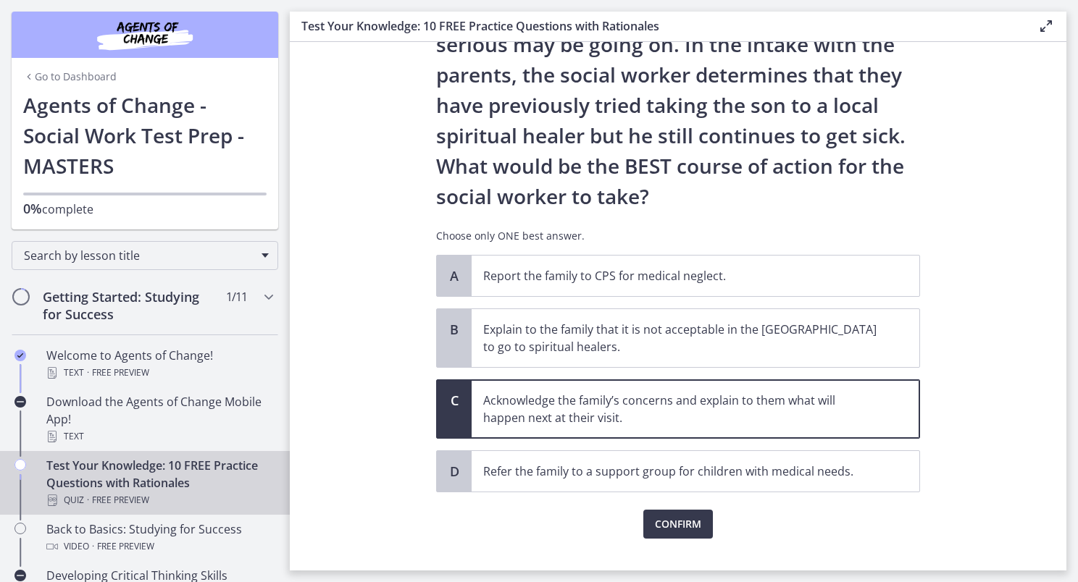
scroll to position [214, 0]
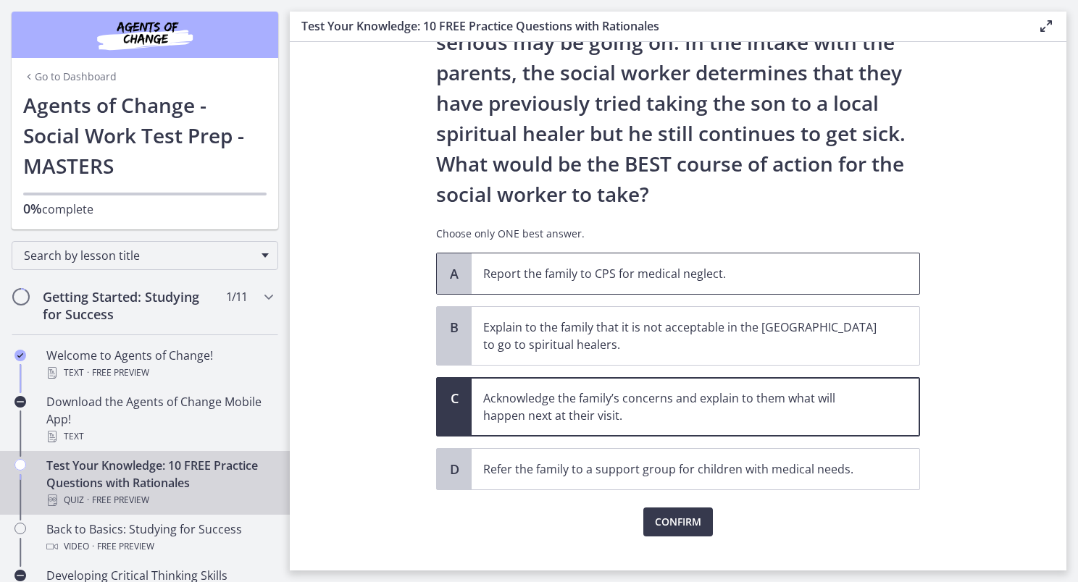
click at [661, 287] on span "Report the family to CPS for medical neglect." at bounding box center [696, 274] width 448 height 41
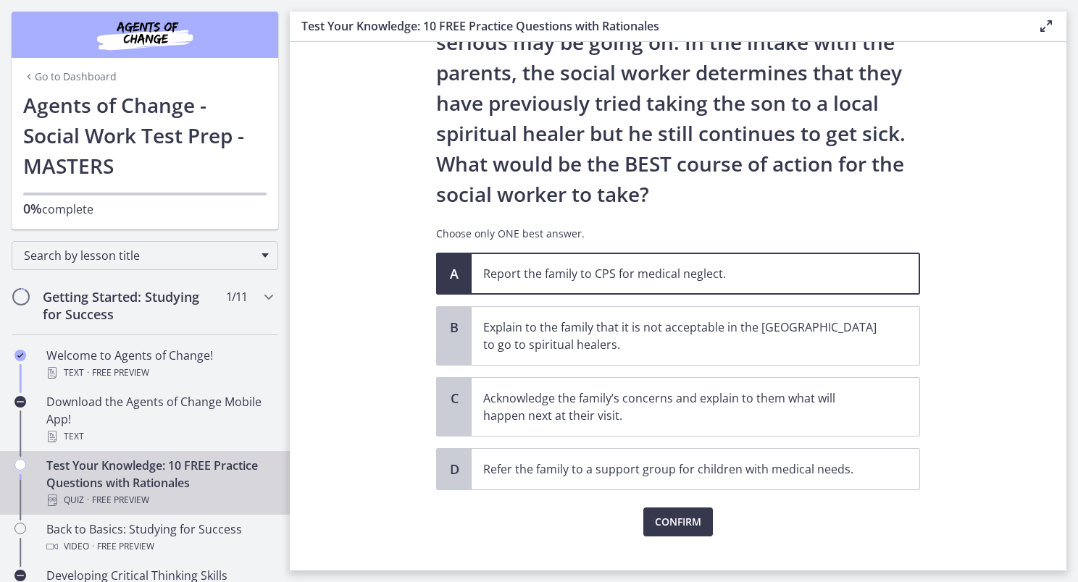
click at [672, 357] on div "Question 9 of 10 A family who has just immigrated to [GEOGRAPHIC_DATA] from [GE…" at bounding box center [677, 107] width 507 height 500
click at [678, 518] on span "Confirm" at bounding box center [678, 522] width 46 height 17
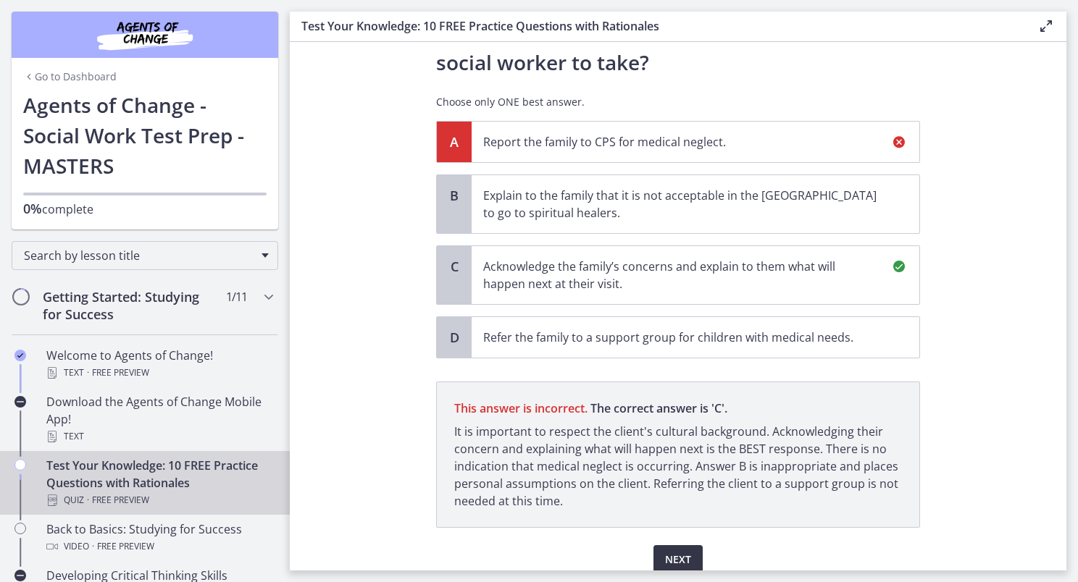
scroll to position [406, 0]
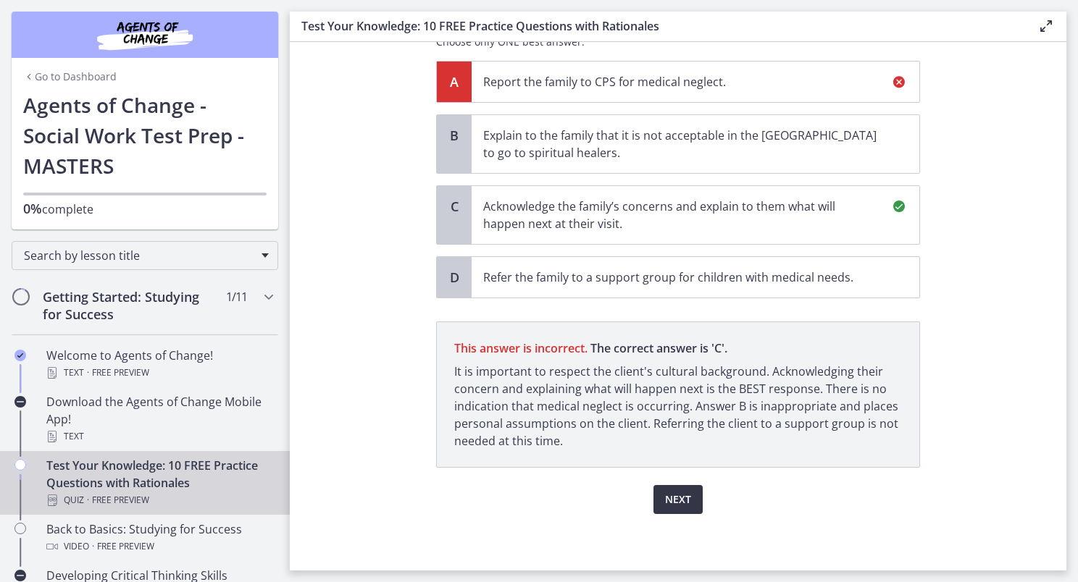
click at [665, 501] on span "Next" at bounding box center [678, 499] width 26 height 17
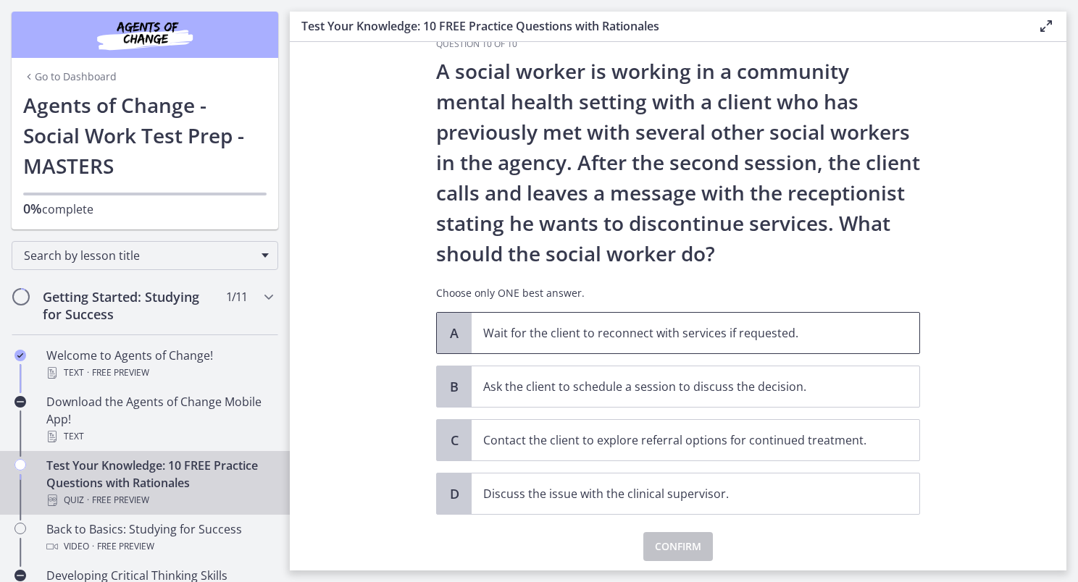
scroll to position [38, 0]
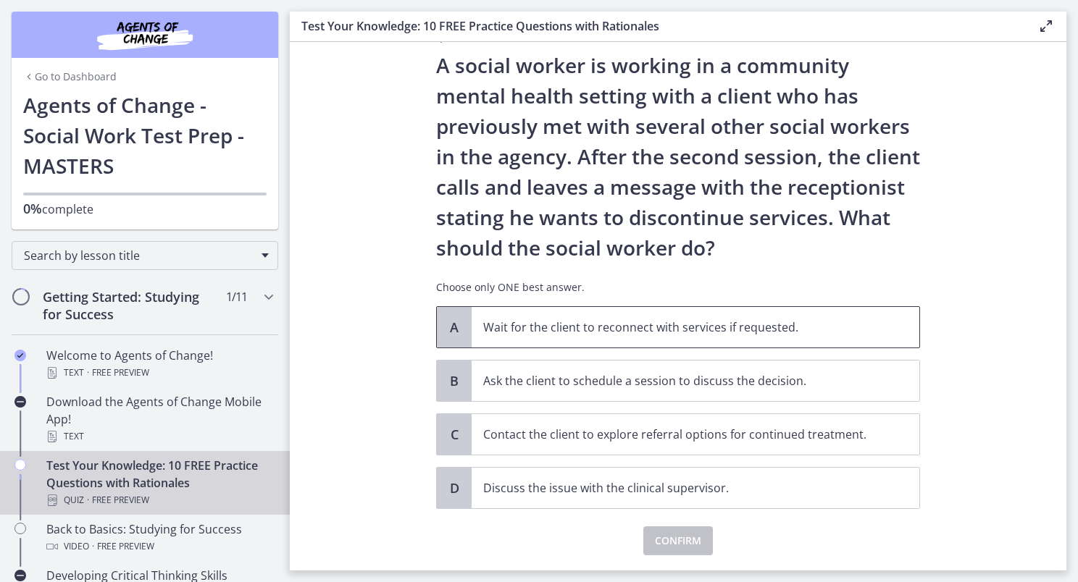
click at [779, 326] on p "Wait for the client to reconnect with services if requested." at bounding box center [680, 327] width 395 height 17
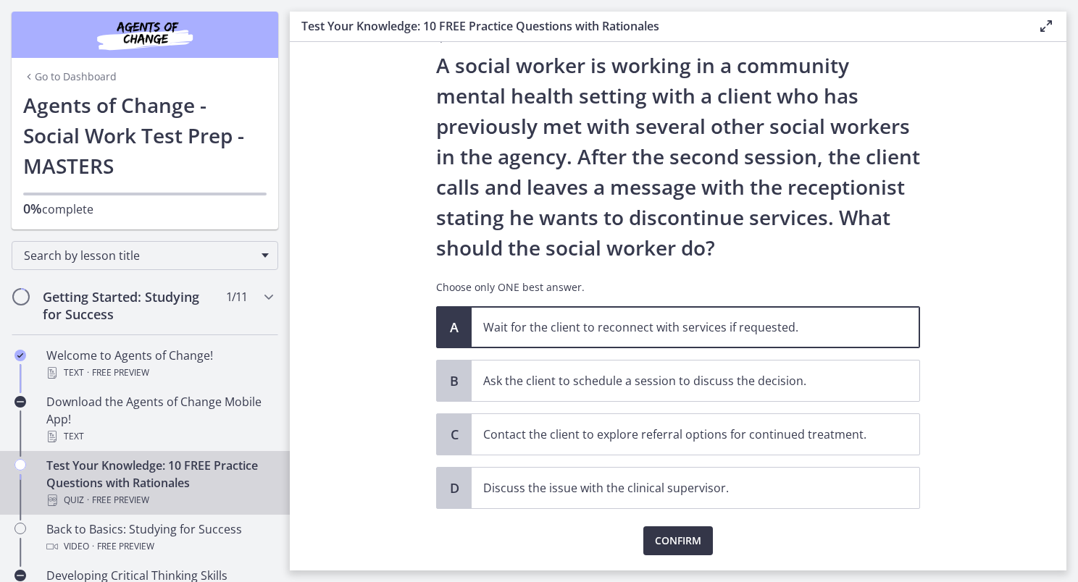
click at [689, 533] on span "Confirm" at bounding box center [678, 540] width 46 height 17
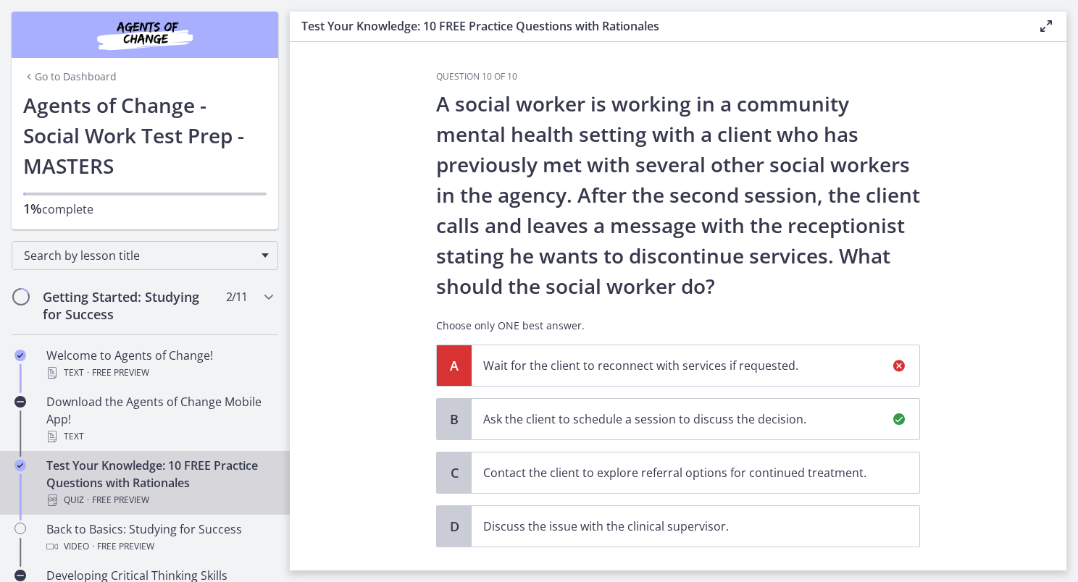
scroll to position [249, 0]
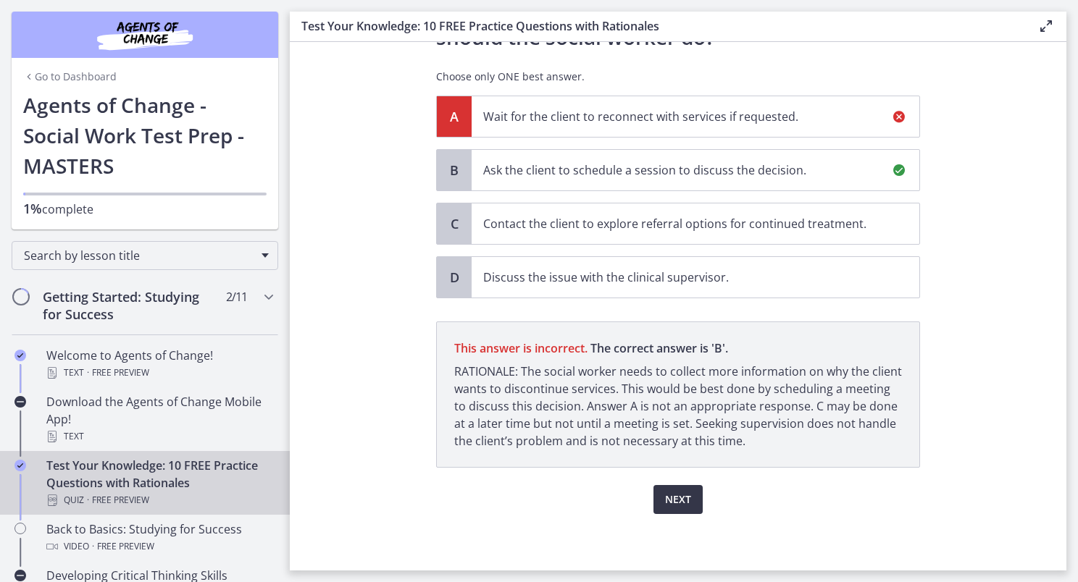
click at [665, 501] on span "Next" at bounding box center [678, 499] width 26 height 17
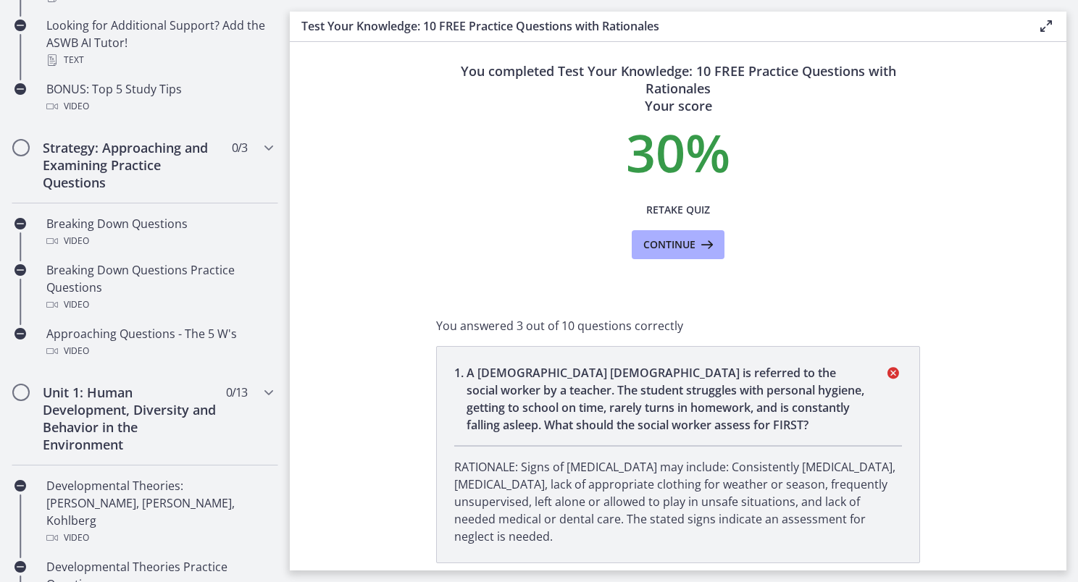
scroll to position [7, 0]
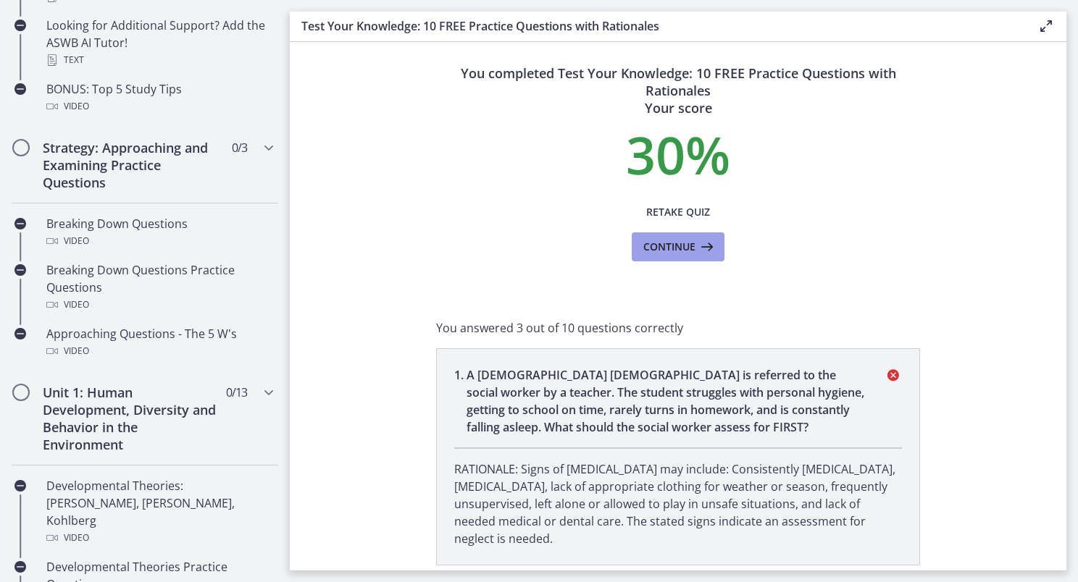
click at [679, 238] on span "Continue" at bounding box center [669, 246] width 52 height 17
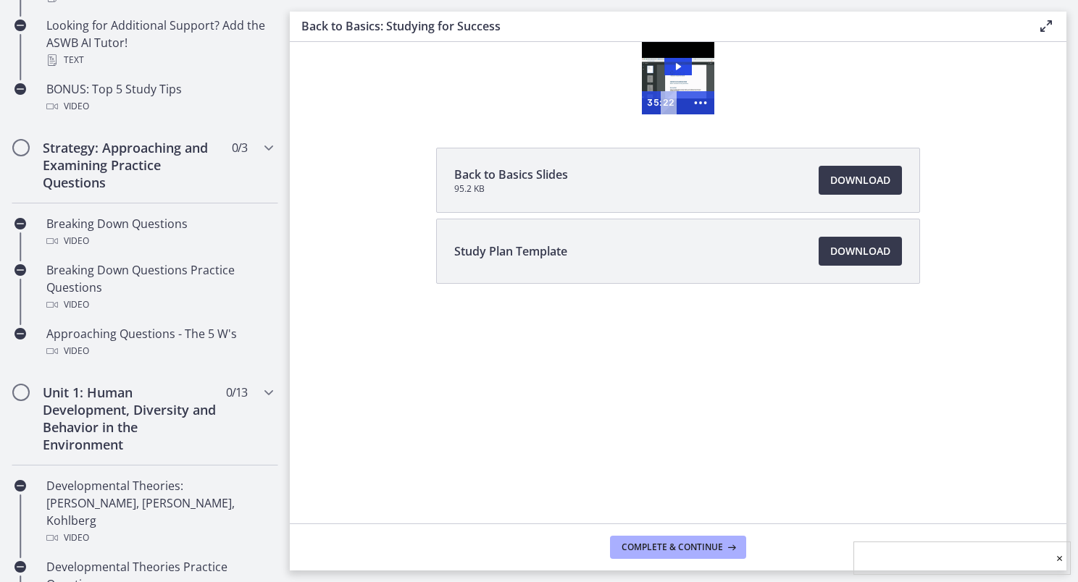
drag, startPoint x: 968, startPoint y: 280, endPoint x: 461, endPoint y: 362, distance: 514.3
click at [461, 114] on html "Click for sound @keyframes VOLUME_SMALL_WAVE_FLASH { 0% { opacity: 0; } 33% { o…" at bounding box center [678, 78] width 776 height 72
